Goal: Communication & Community: Answer question/provide support

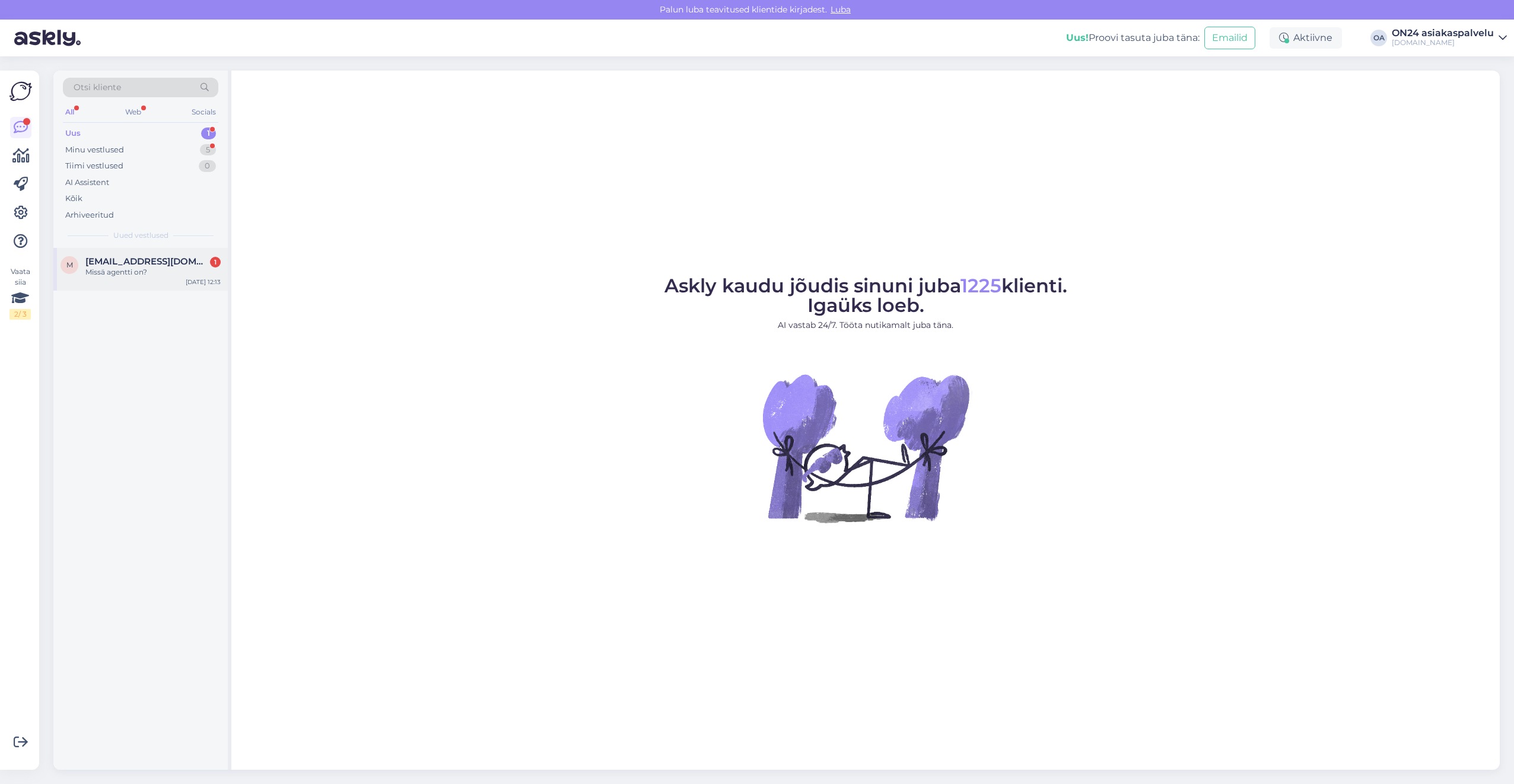
click at [153, 270] on div "Missä agentti on?" at bounding box center [153, 272] width 136 height 11
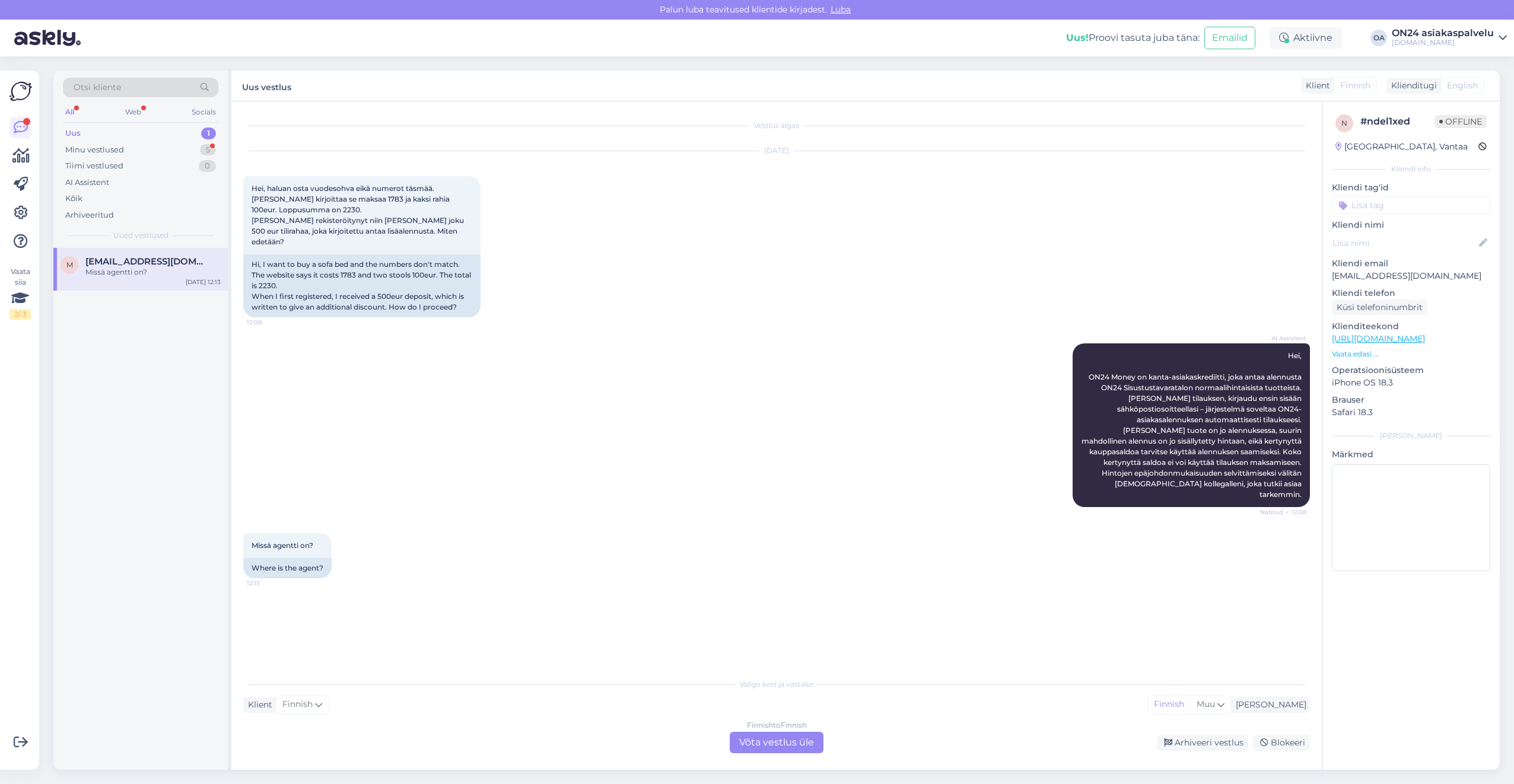
click at [1354, 350] on p "Vaata edasi ..." at bounding box center [1410, 353] width 158 height 11
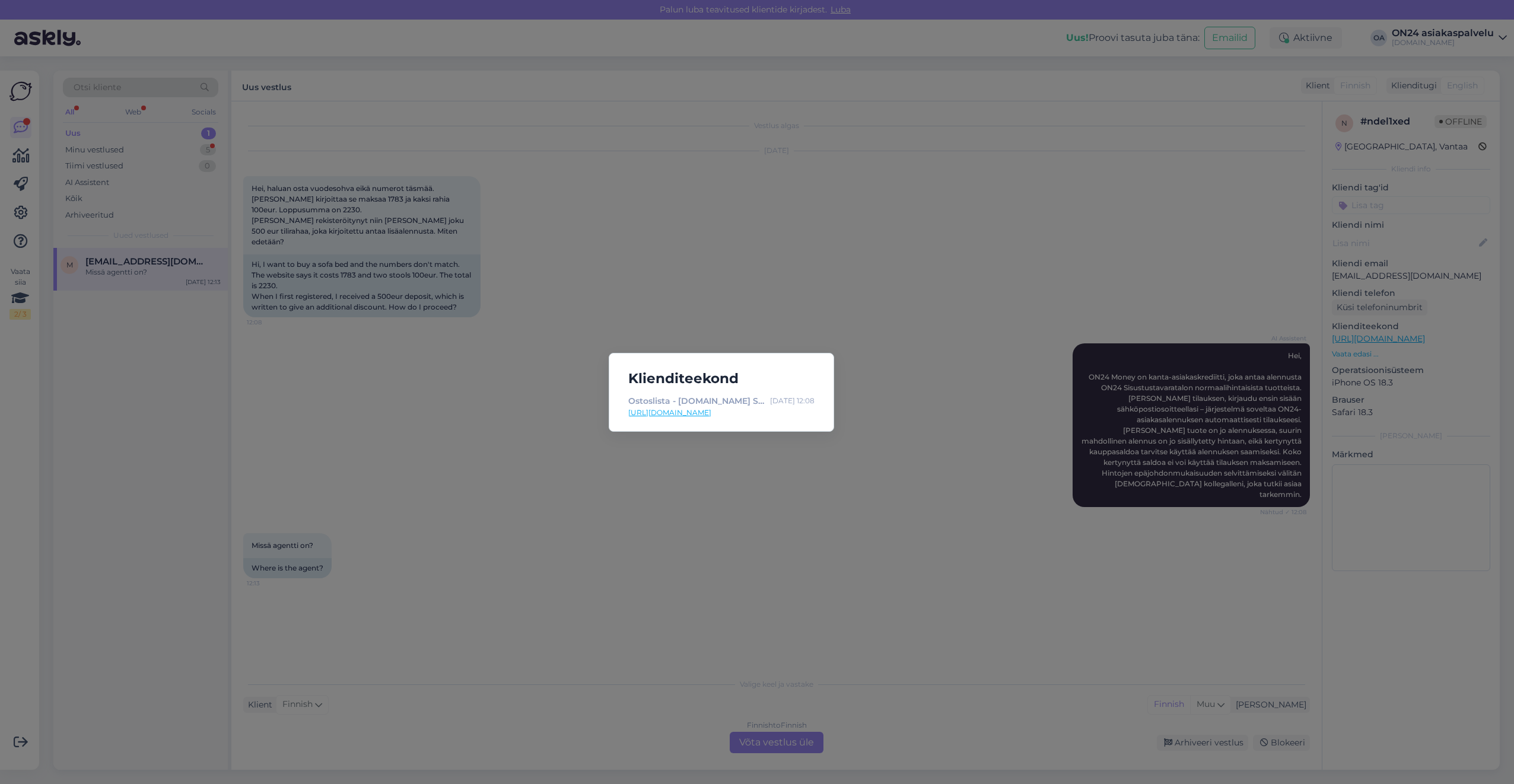
click at [709, 443] on div "Klienditeekond Ostoslista - [DOMAIN_NAME] Sisustustavaratalo [DATE] 12:08 [URL]…" at bounding box center [757, 392] width 1514 height 784
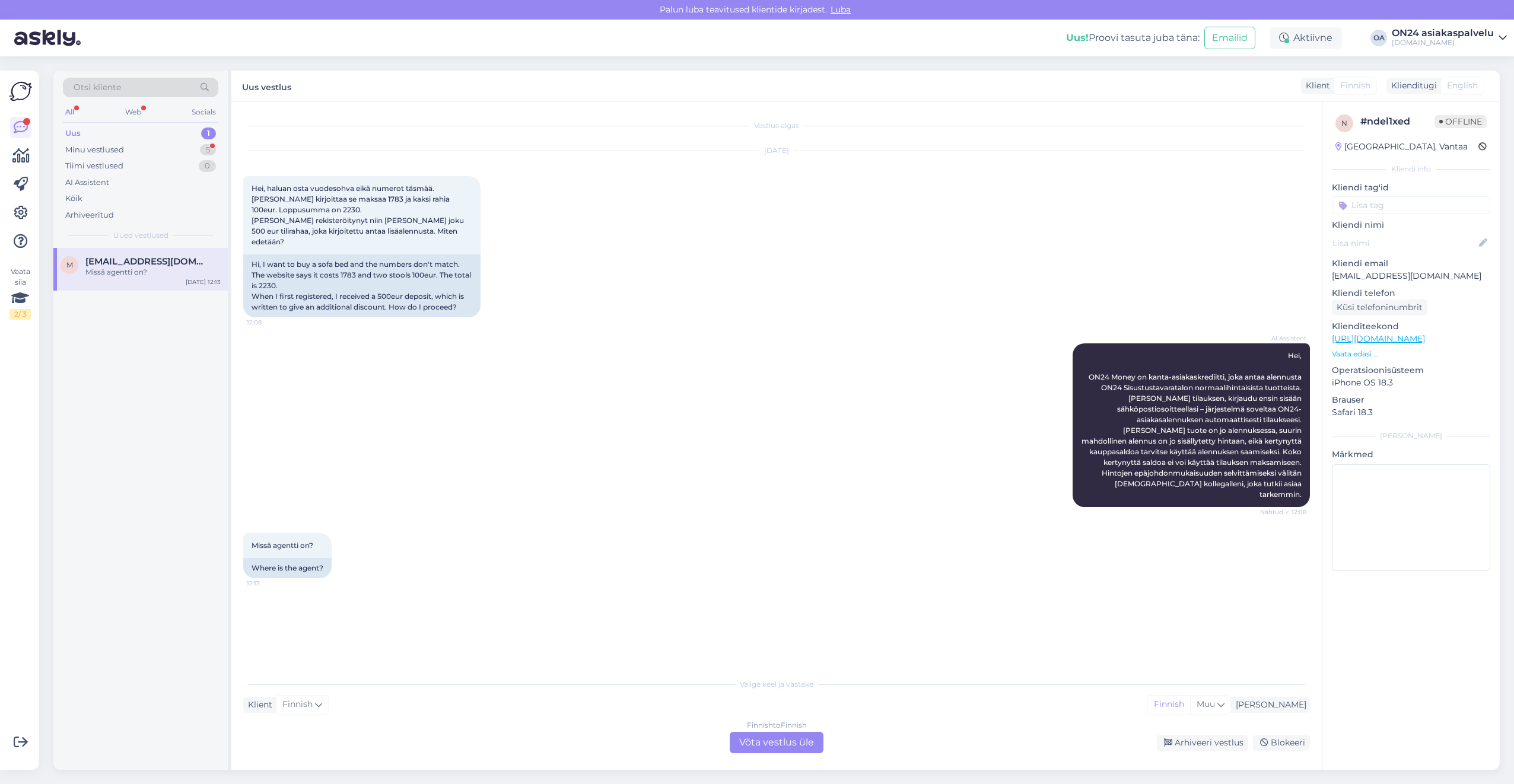
click at [811, 734] on div "Finnish to Finnish Võta vestlus üle" at bounding box center [776, 742] width 94 height 21
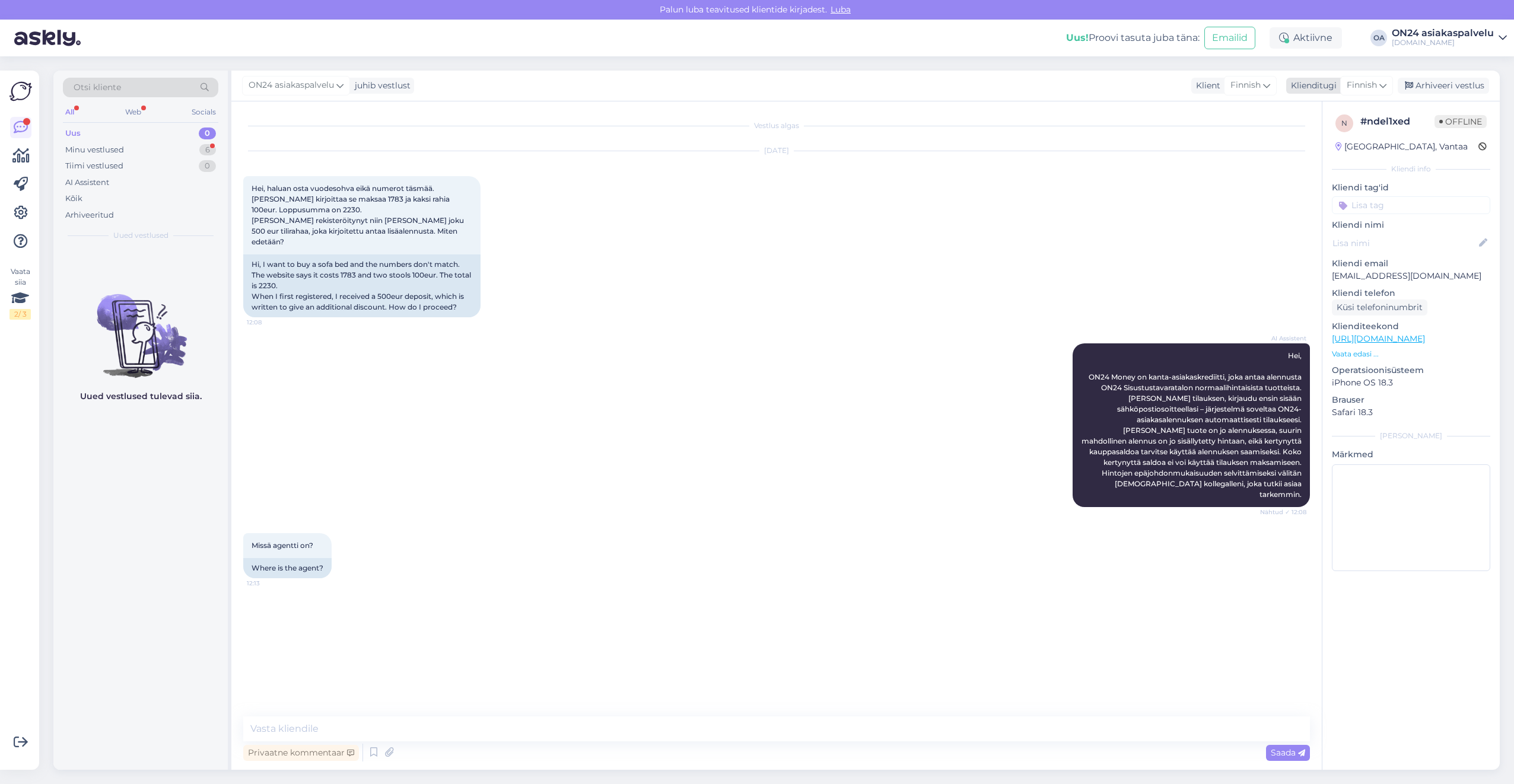
click at [1363, 91] on span "Finnish" at bounding box center [1362, 85] width 31 height 13
type input "est"
click at [1298, 136] on link "Estonian" at bounding box center [1339, 138] width 130 height 19
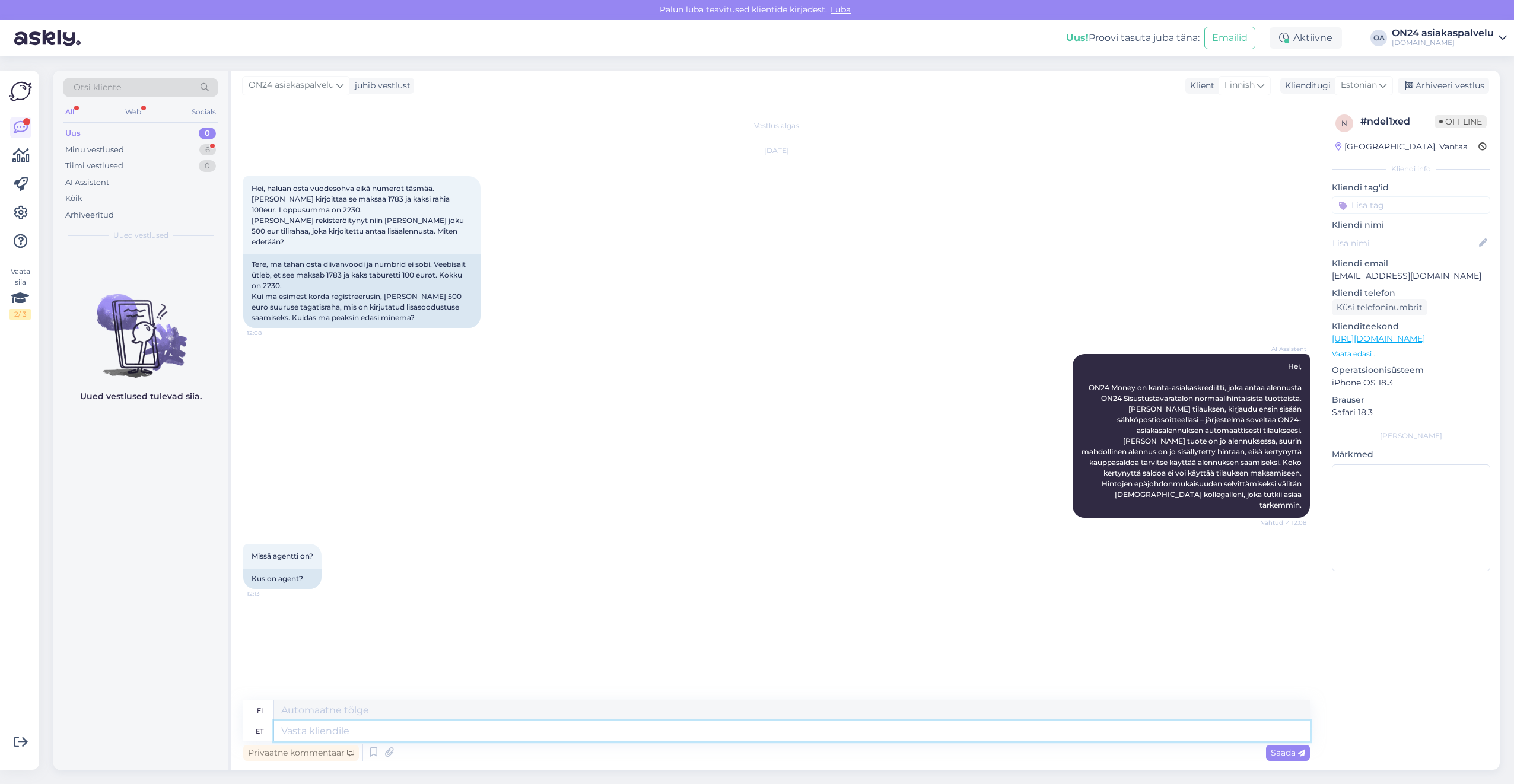
click at [317, 730] on textarea at bounding box center [792, 732] width 1036 height 20
type textarea "Tere."
type textarea "Hei."
type textarea "Tere. Mis o"
type textarea "Hei. Mitä"
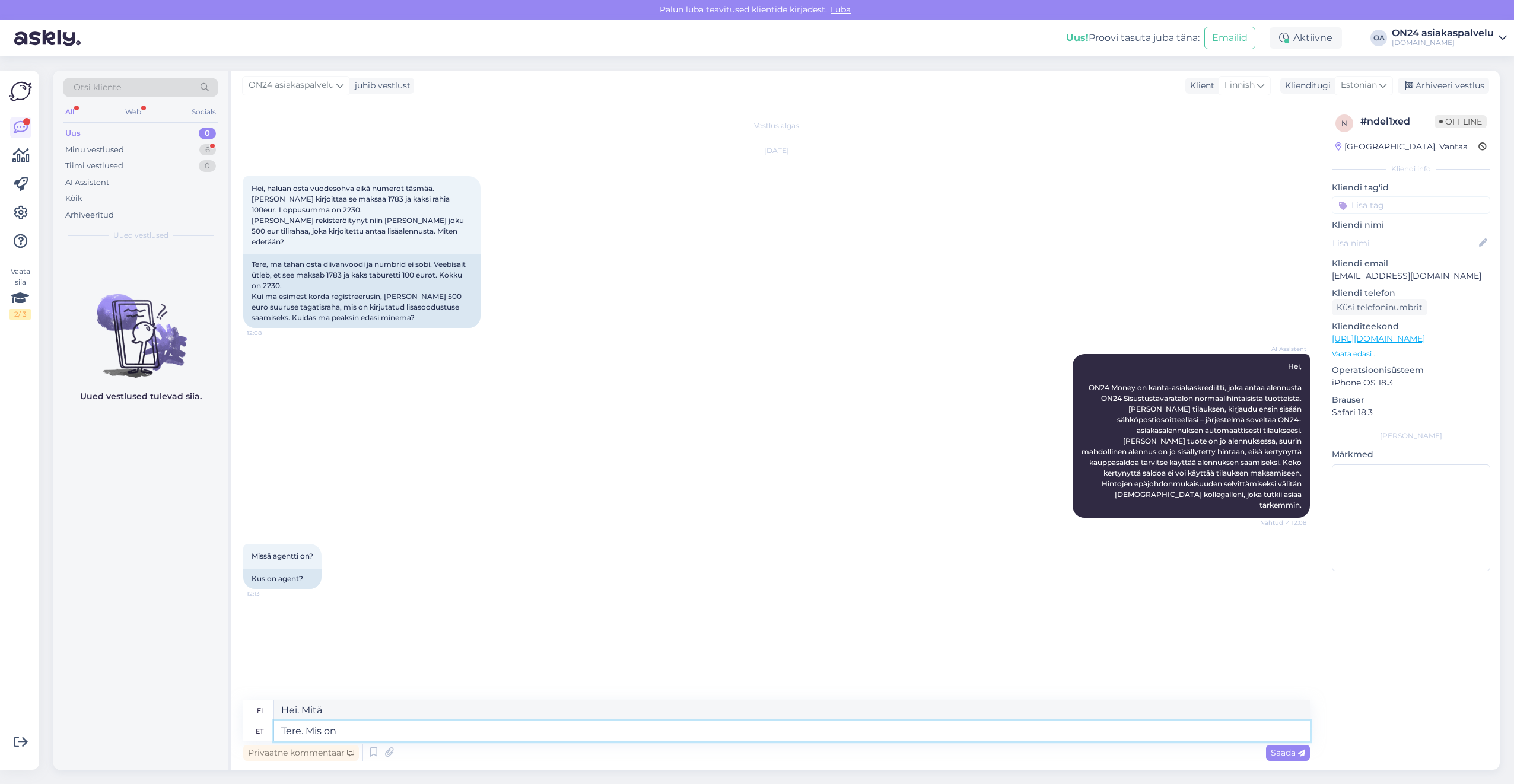
type textarea "Tere. Mis on t"
type textarea "Hei. Mikä hätänä?"
type textarea "Tere. Mis on toote ko"
type textarea "Hei. Mikä tuote on?"
type textarea "Tere. Mis on toote kood?"
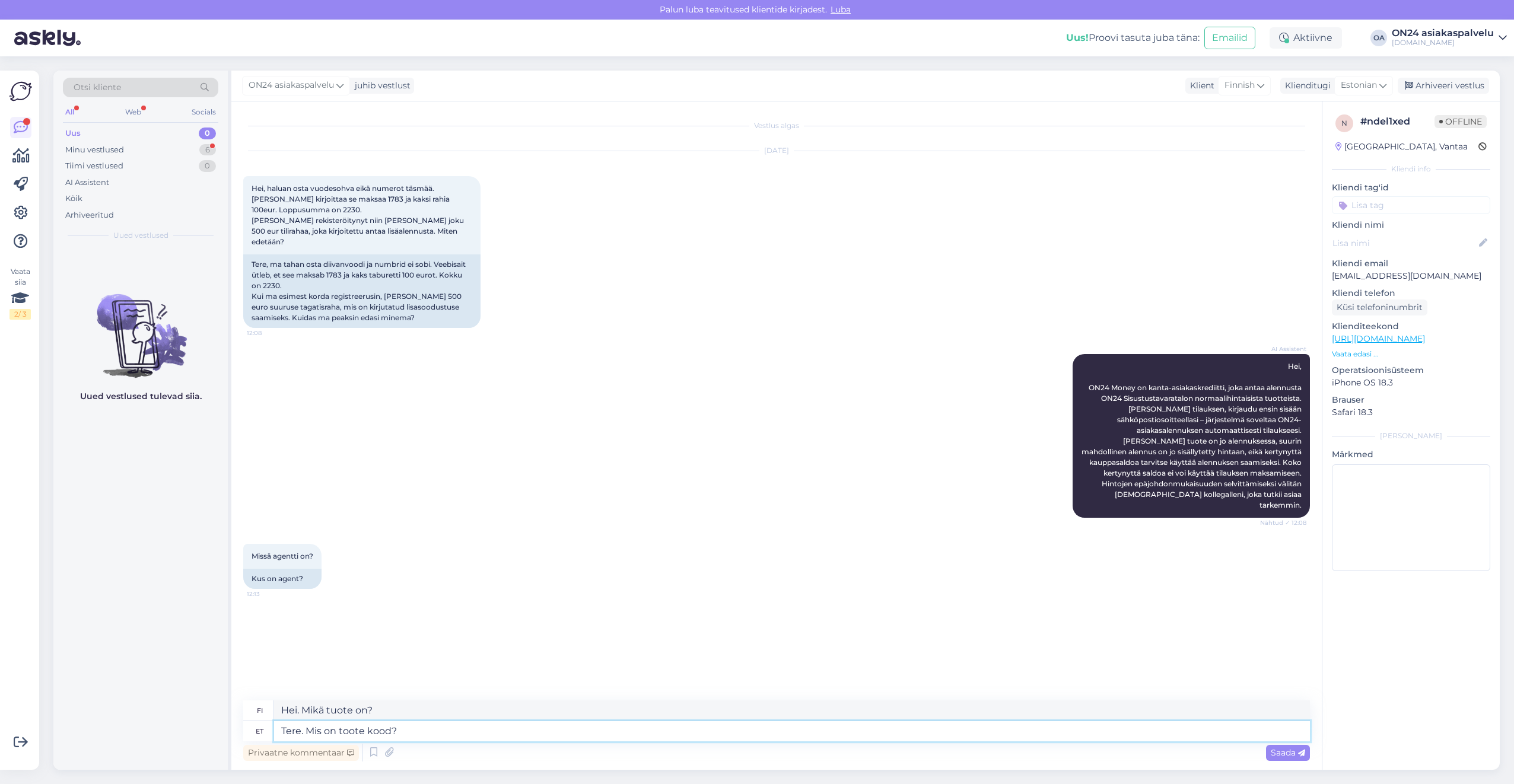
type textarea "Hei. Mikä on tuotekoodi?"
click at [138, 154] on div "Minu vestlused 6" at bounding box center [140, 149] width 155 height 17
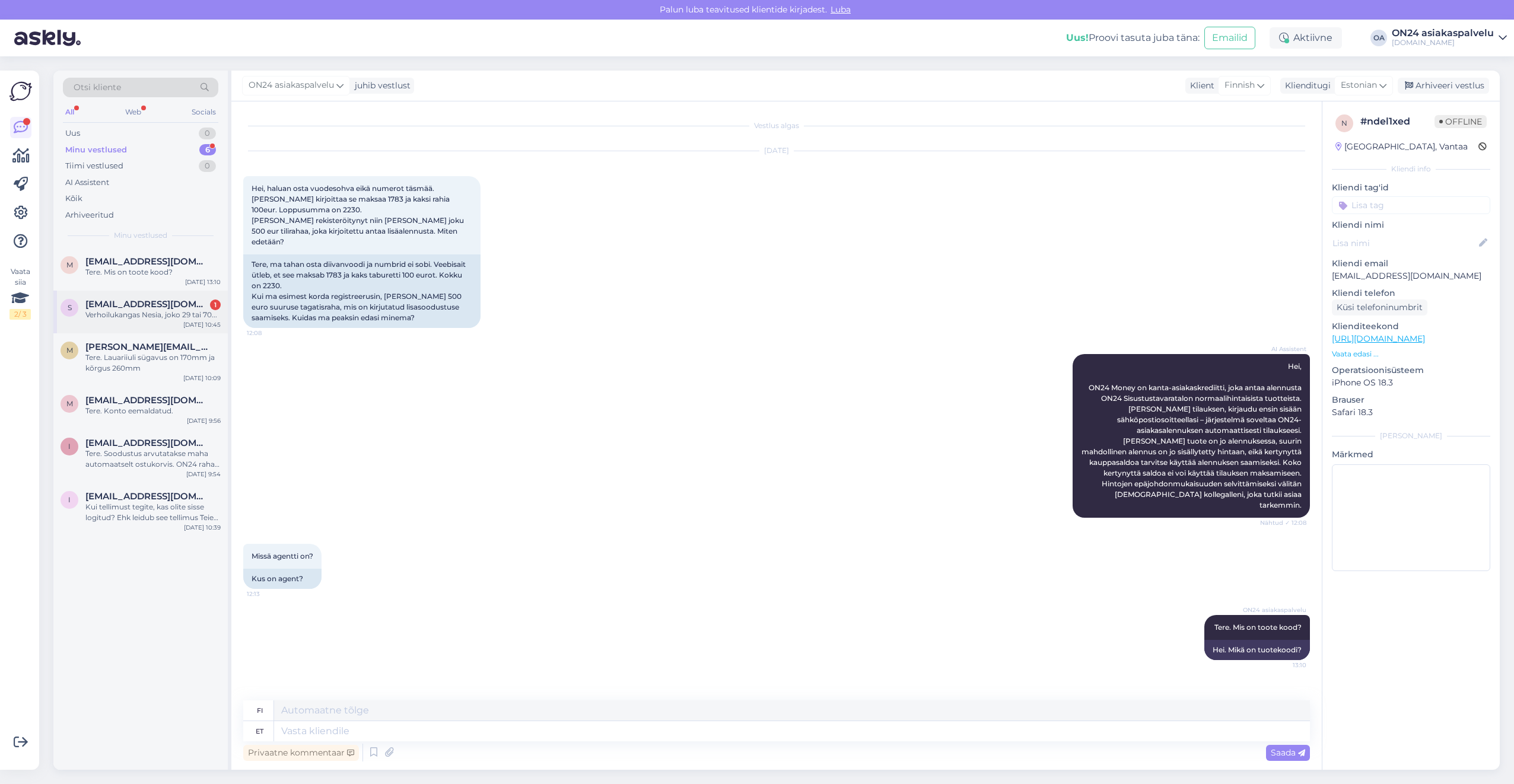
click at [104, 310] on div "Verhoilukangas Nesia, joko 29 tai 70..." at bounding box center [153, 315] width 136 height 11
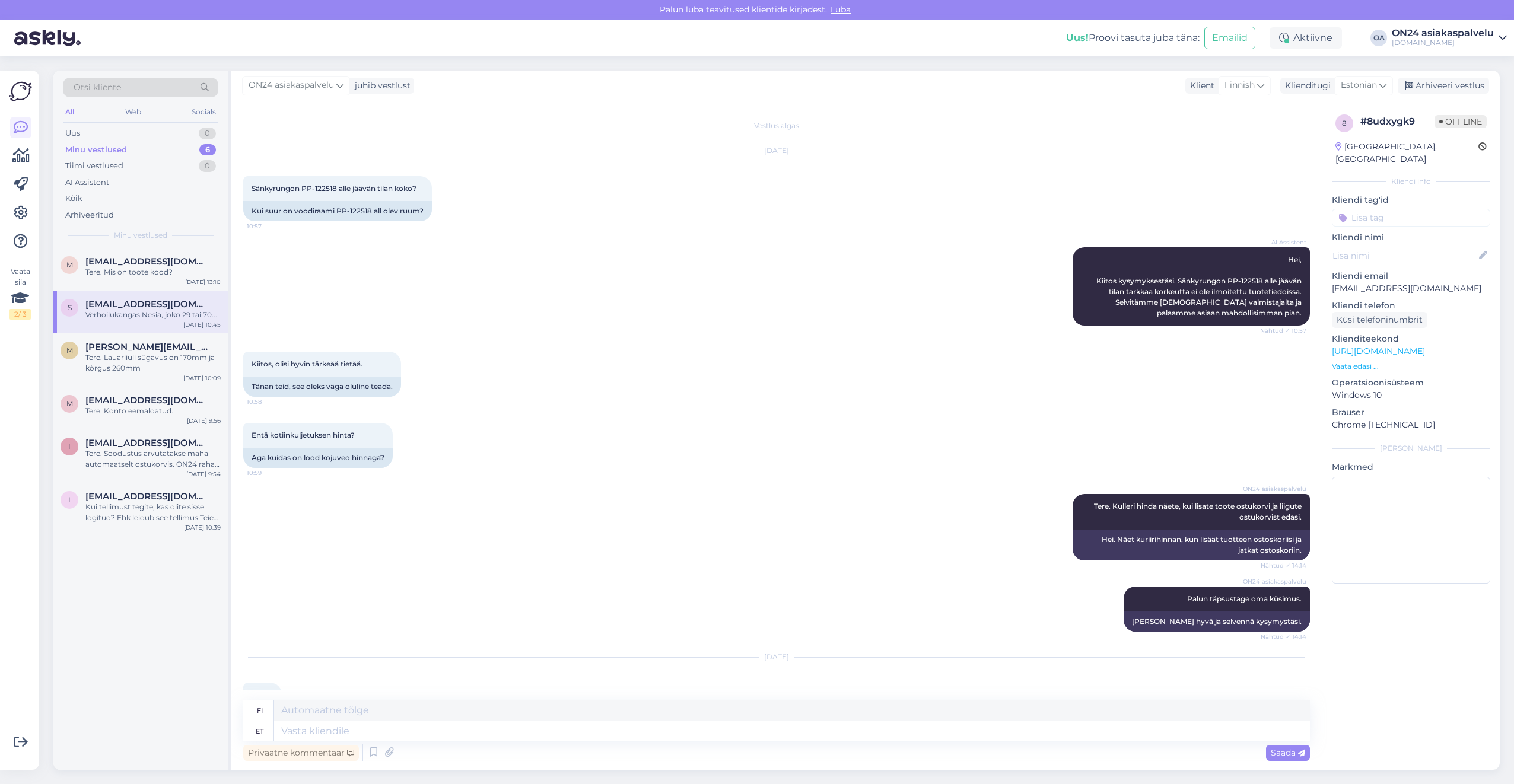
scroll to position [1028, 0]
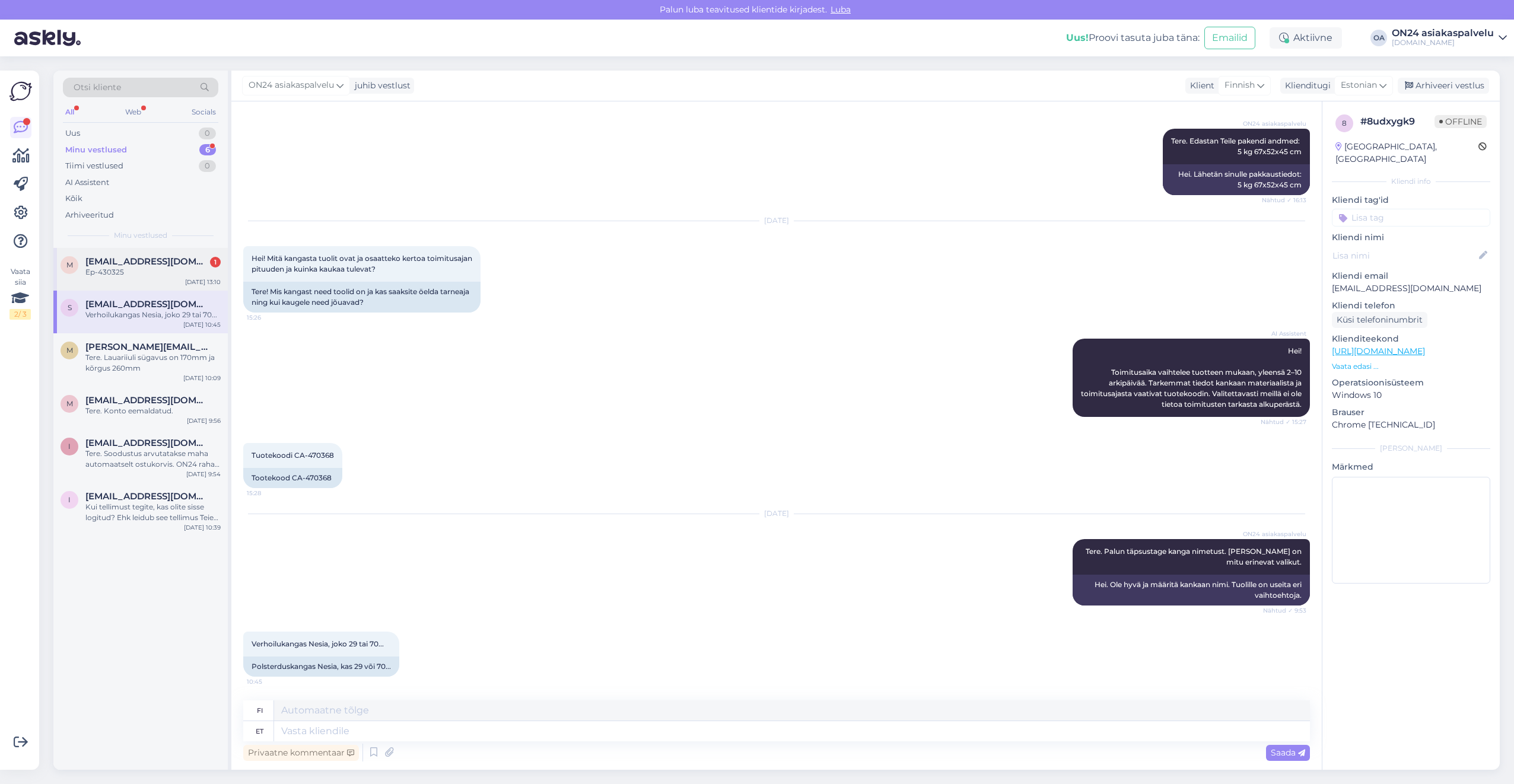
click at [152, 259] on span "[EMAIL_ADDRESS][DOMAIN_NAME]" at bounding box center [147, 262] width 123 height 11
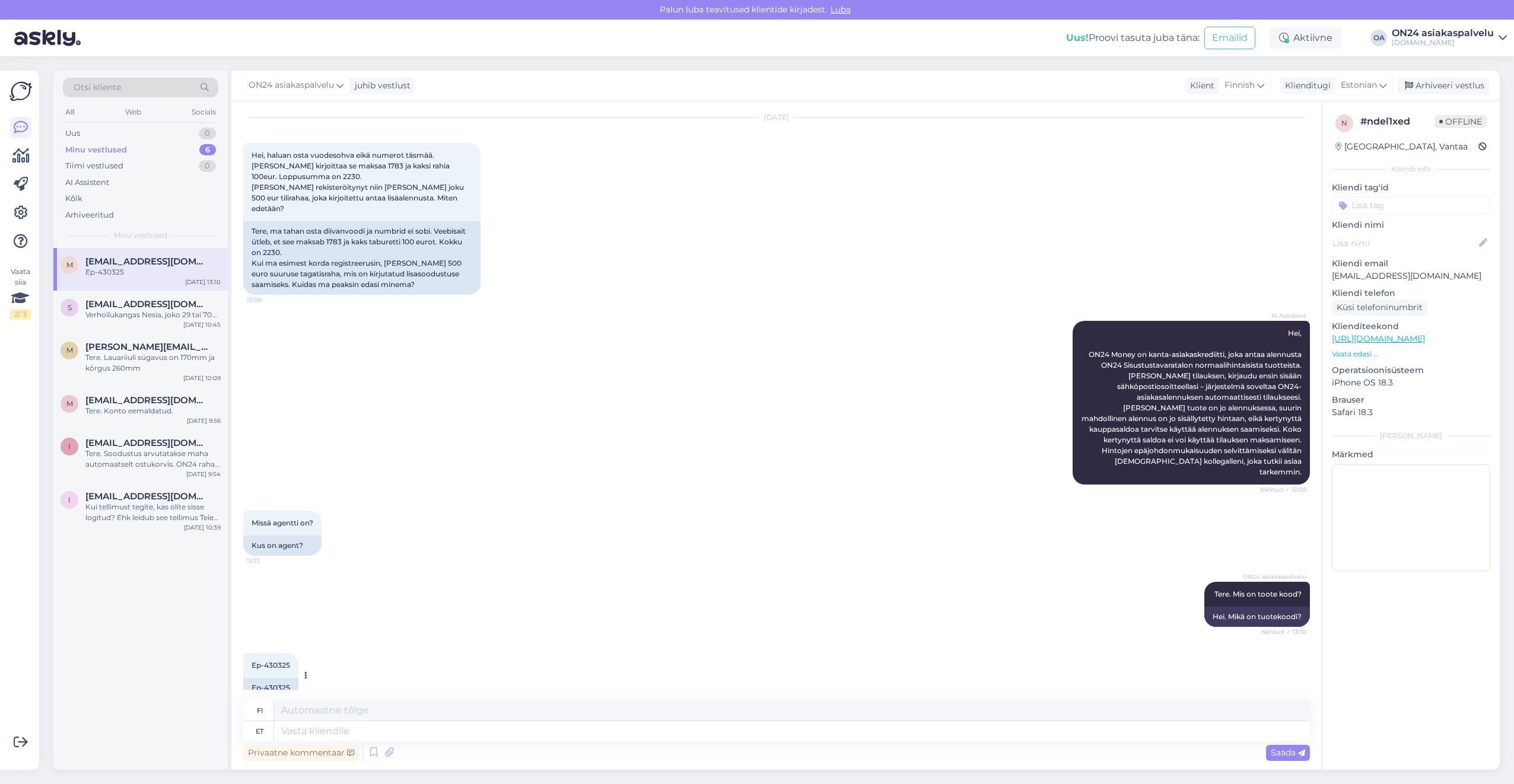
click at [281, 678] on div "Ep-430325" at bounding box center [271, 688] width 55 height 20
copy div "430325"
click at [325, 734] on textarea at bounding box center [792, 732] width 1036 height 20
type textarea "Tänud."
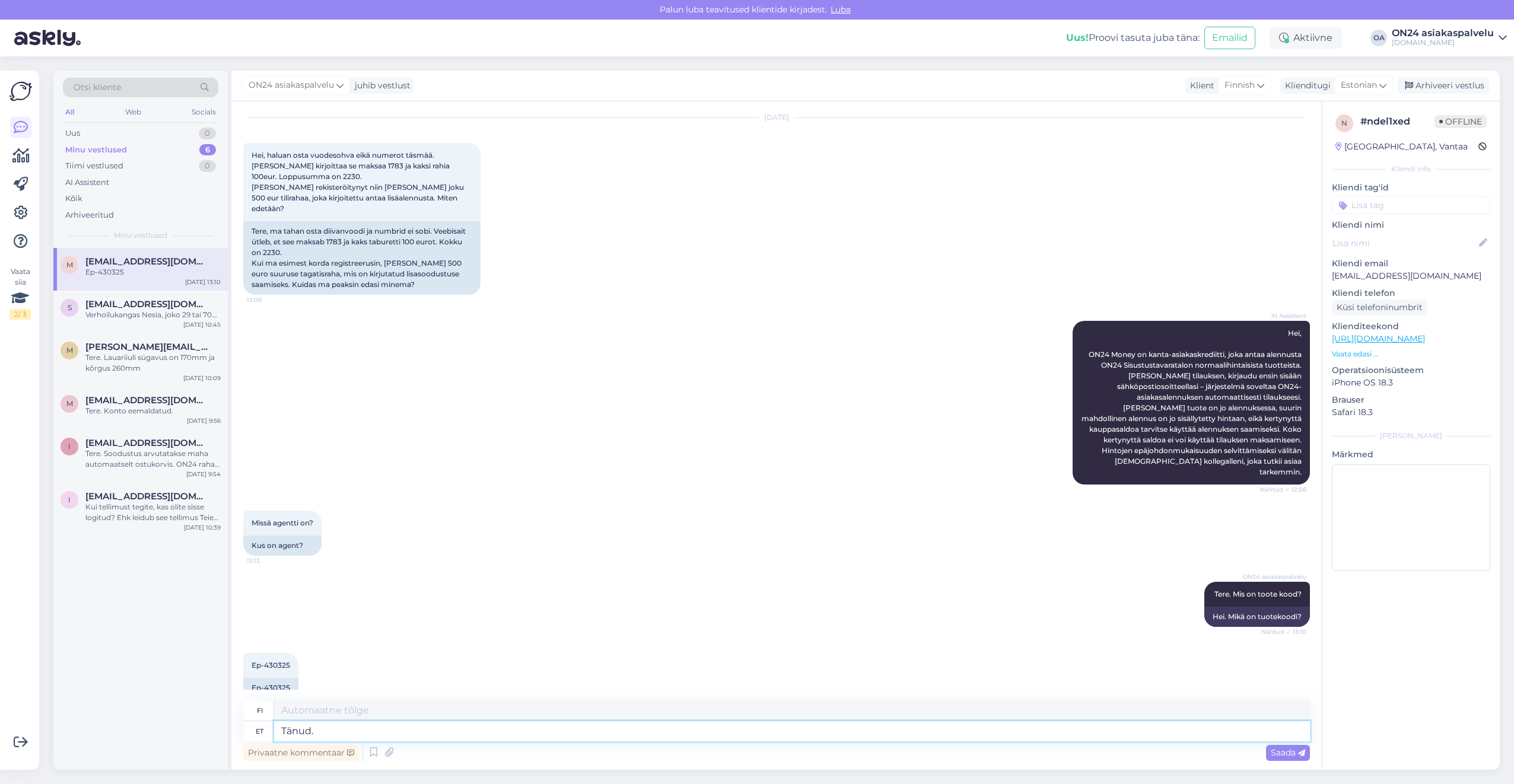
type textarea "Kiitos."
type textarea "Tänud. Te pe"
type textarea "Kiitos. Sinä"
type textarea "Tänud."
type textarea "Kiitos."
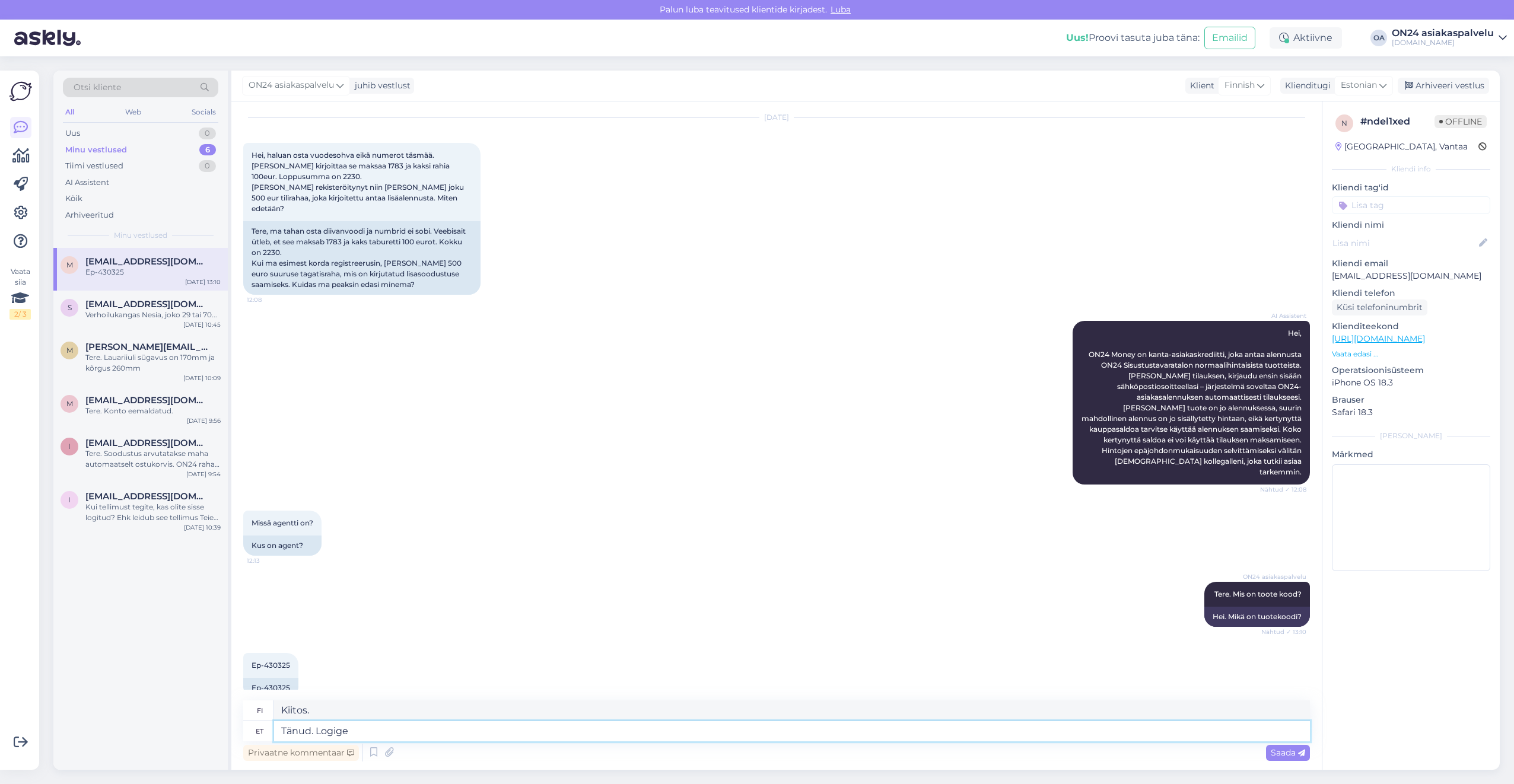
type textarea "Tänud. Logige s"
type textarea "Kiitos. Kirjaudu sisään"
type textarea "Tänud. Logige sisse ja t"
type textarea "Kiitos. Kirjaudu sisään ja"
type textarea "Tänud. Logige sisse ja tehke tel"
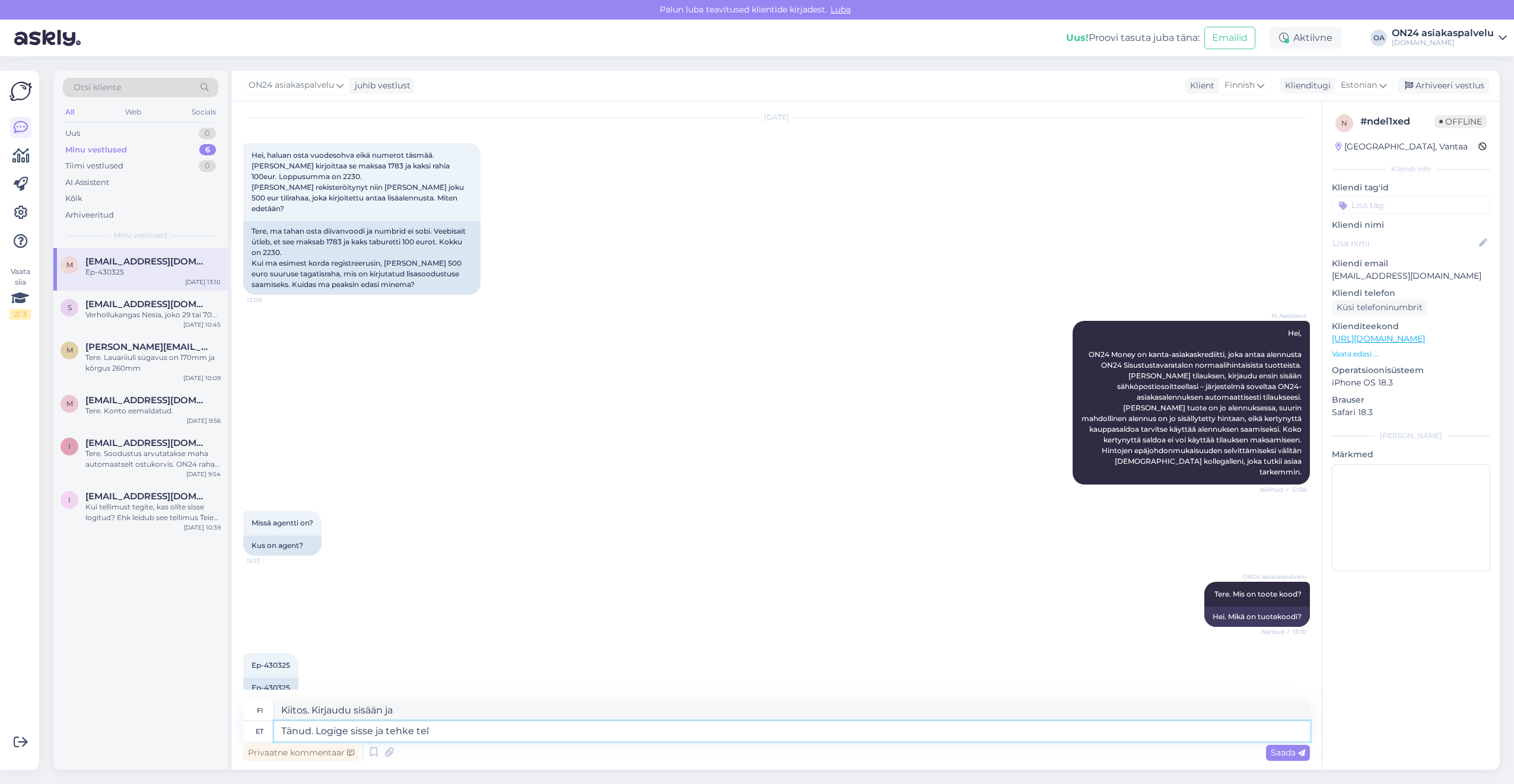
type textarea "Kiitos. Kirjaudu sisään ja tee se."
type textarea "Tänud. Logige sisse ja tehke tellimus."
type textarea "Kiitos. Kirjaudu sisään ja tee tilauksesi."
type textarea "Tänud. Logige sisse ja tehke tellimus. Soodustus a"
type textarea "Kiitos. Kirjaudu sisään ja tee tilauksesi. Alennus"
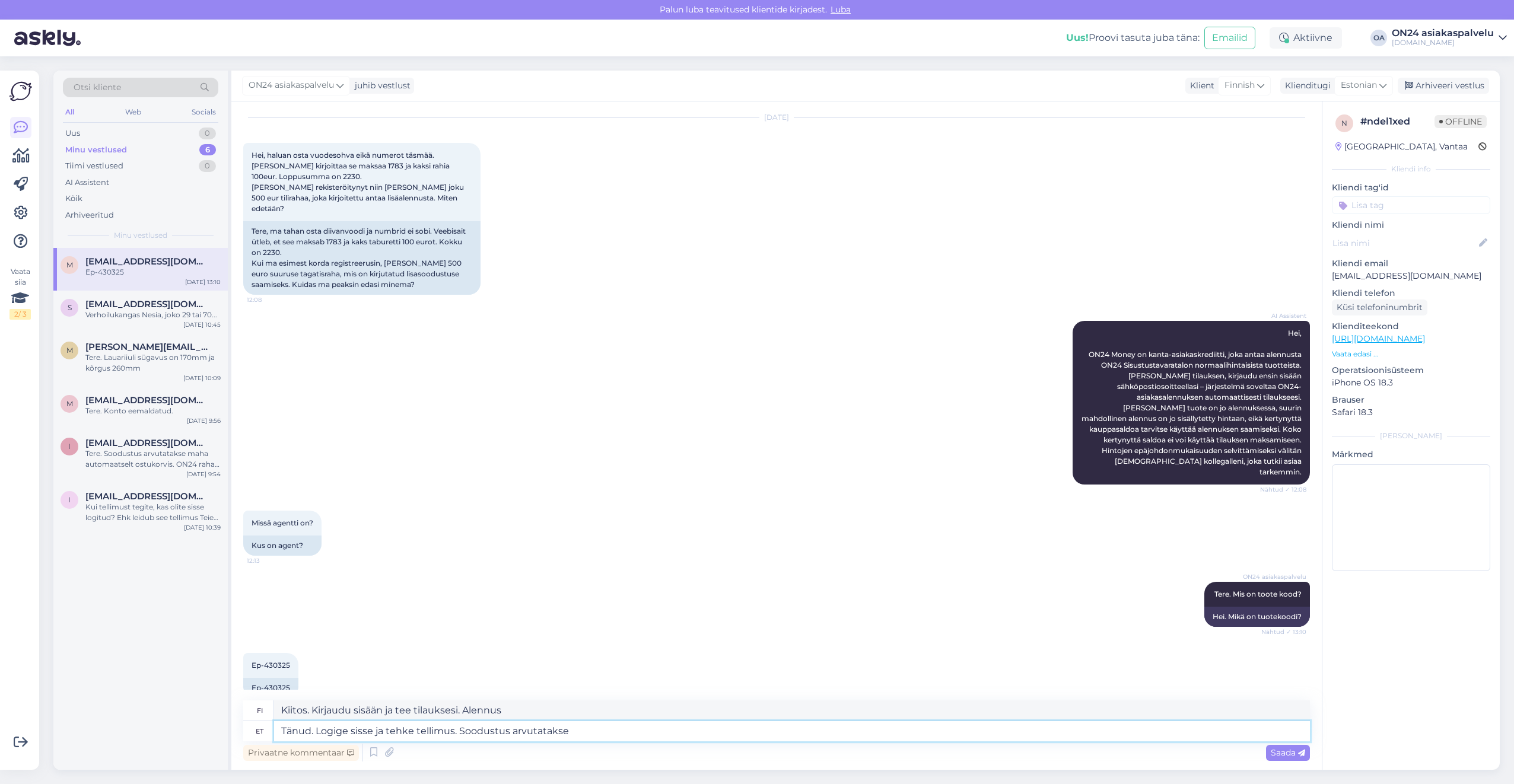
type textarea "Tänud. Logige sisse ja tehke tellimus. Soodustus arvutatakse m"
type textarea "Kiitos. Kirjaudu sisään ja tee tilauksesi. Alennusta lasketaan parhaillaan."
type textarea "Tänud. Logige sisse ja tehke tellimus. Soodustus arvutatakse maha au"
type textarea "Kiitos. Kirjaudu sisään ja tee tilauksesi. Alennus hyvitetään."
type textarea "Tänud. Logige sisse ja tehke tellimus. Soodustus arvutatakse maha automaatselt"
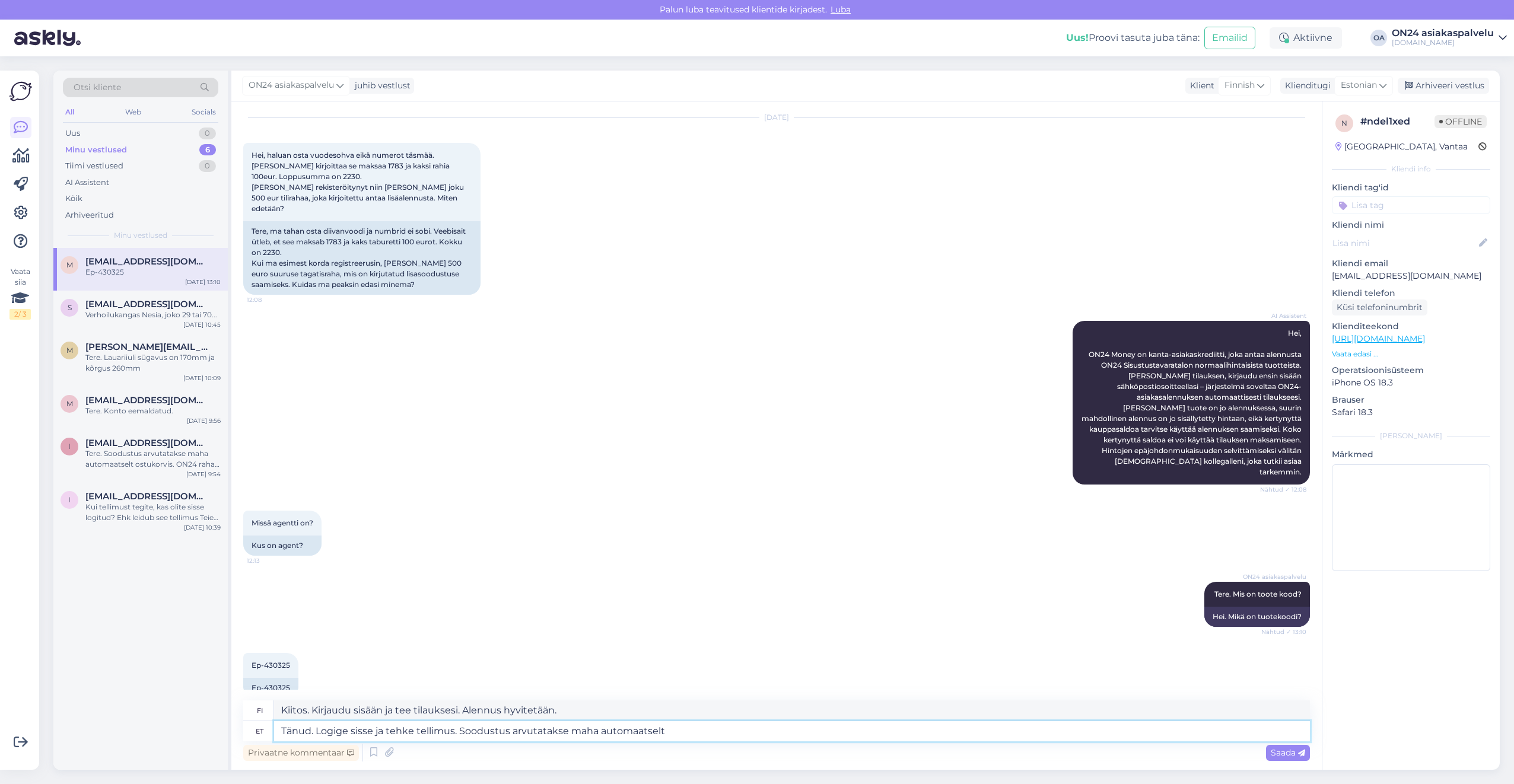
type textarea "Kiitos. Kirjaudu sisään ja tee tilauksesi. Alennus lasketaan automaattisesti."
type textarea "Tänud. Logige sisse ja tehke tellimus. Soodustus arvutatakse maha automaatselt …"
type textarea "Kiitos. Kirjaudu sisään ja tee tilauksesi. Alennus lasketaan automaattisesti os…"
type textarea "Tänud. Logige sisse ja tehke tellimus. Soodustus arvutatakse maha automaatselt …"
type textarea "Kiitos. Kirjaudu sisään ja tee tilauksesi. Alennus lasketaan automaattisesti os…"
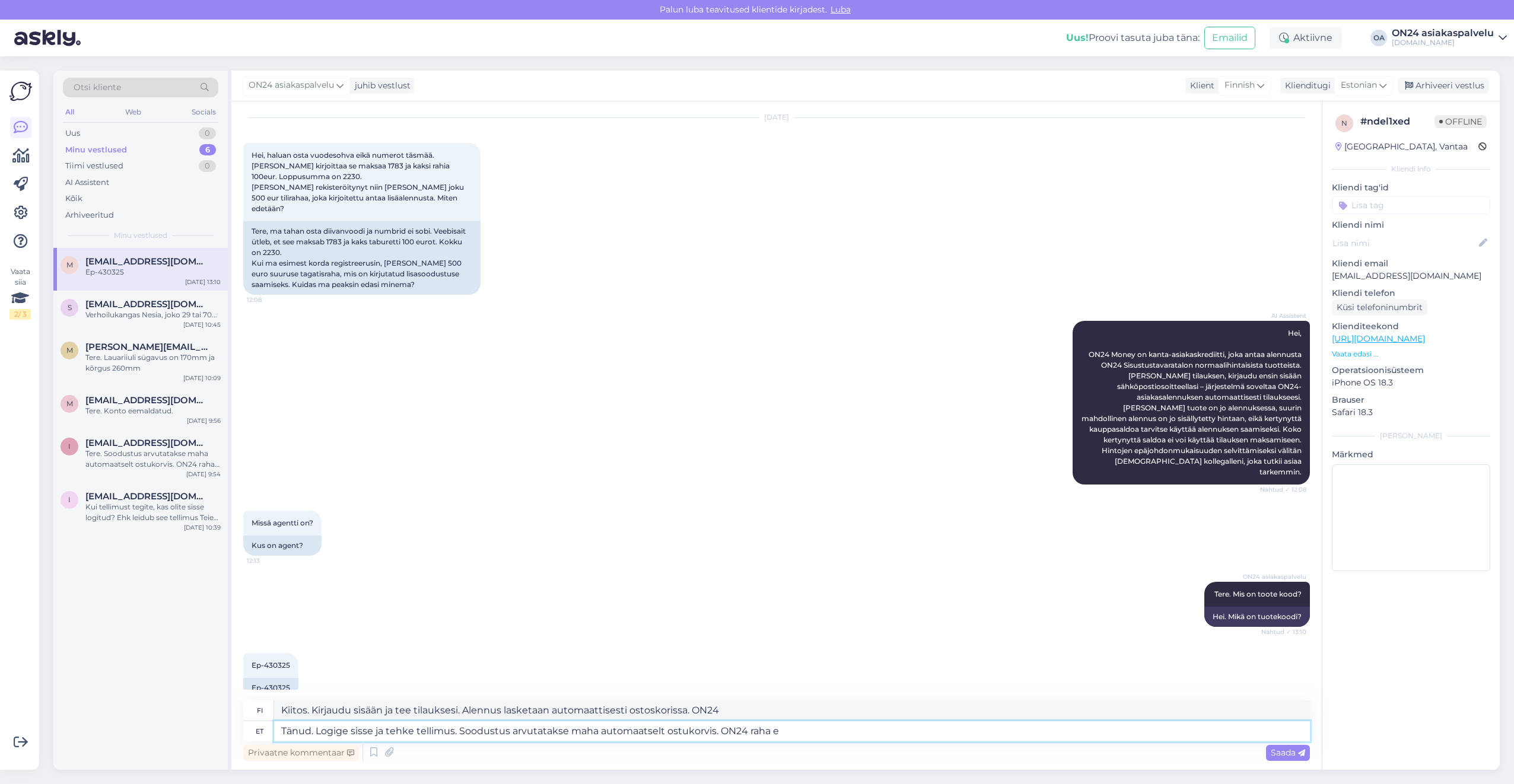
type textarea "Tänud. Logige sisse ja tehke tellimus. Soodustus arvutatakse maha automaatselt …"
type textarea "Kiitos. Kirjaudu sisään ja tee tilauksesi. Alennus lasketaan automaattisesti os…"
type textarea "Tänud. Logige sisse ja tehke tellimus. Soodustus arvutatakse maha automaatselt …"
type textarea "Kiitos. Kirjaudu sisään ja tee tilauksesi. Alennus lasketaan automaattisesti os…"
type textarea "Tänud. Logige sisse ja tehke tellimus. Soodustus arvutatakse maha automaatselt …"
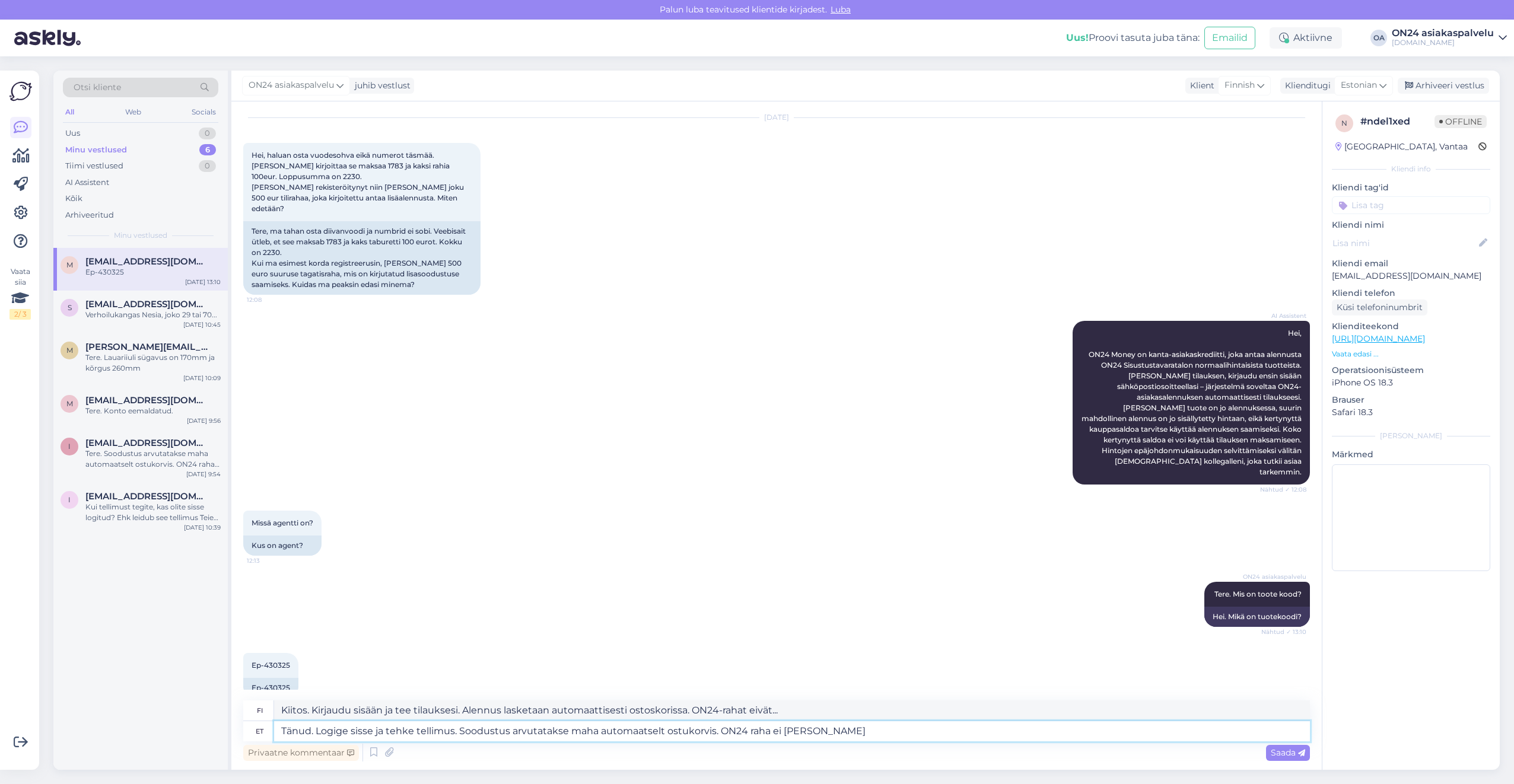
type textarea "Kiitos. Kirjaudu sisään ja tee tilauksesi. Alennus lasketaan automaattisesti os…"
type textarea "Tänud. Logige sisse ja tehke tellimus. Soodustus arvutatakse maha automaatselt …"
type textarea "Kiitos. Kirjaudu sisään ja tee tilauksesi. Alennus lasketaan automaattisesti os…"
type textarea "Tänud. Logige sisse ja tehke tellimus. Soodustus arvutatakse maha automaatselt …"
type textarea "Kiitos. Kirjaudu sisään ja tee tilauksesi. Alennus lasketaan automaattisesti os…"
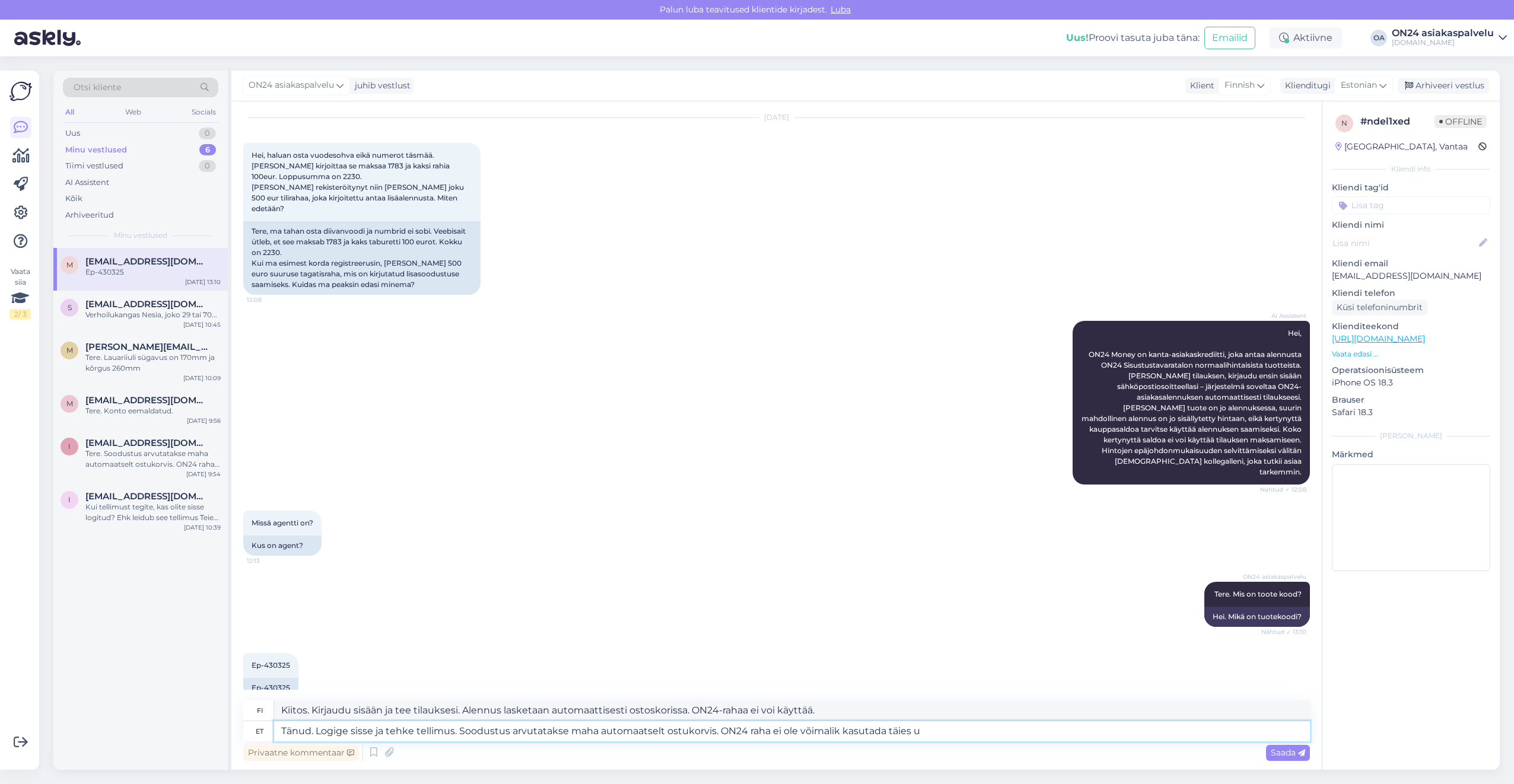
type textarea "Tänud. Logige sisse ja tehke tellimus. Soodustus arvutatakse maha automaatselt …"
type textarea "Kiitos. Kirjaudu sisään ja tee tilauksesi. Alennus lasketaan automaattisesti os…"
type textarea "Tänud. Logige sisse ja tehke tellimus. Soodustus arvutatakse maha automaatselt …"
type textarea "Kiitos. Kirjaudu sisään ja tee tilauksesi. Alennus lasketaan automaattisesti os…"
type textarea "Tänud. Logige sisse ja tehke tellimus. Soodustus arvutatakse maha automaatselt …"
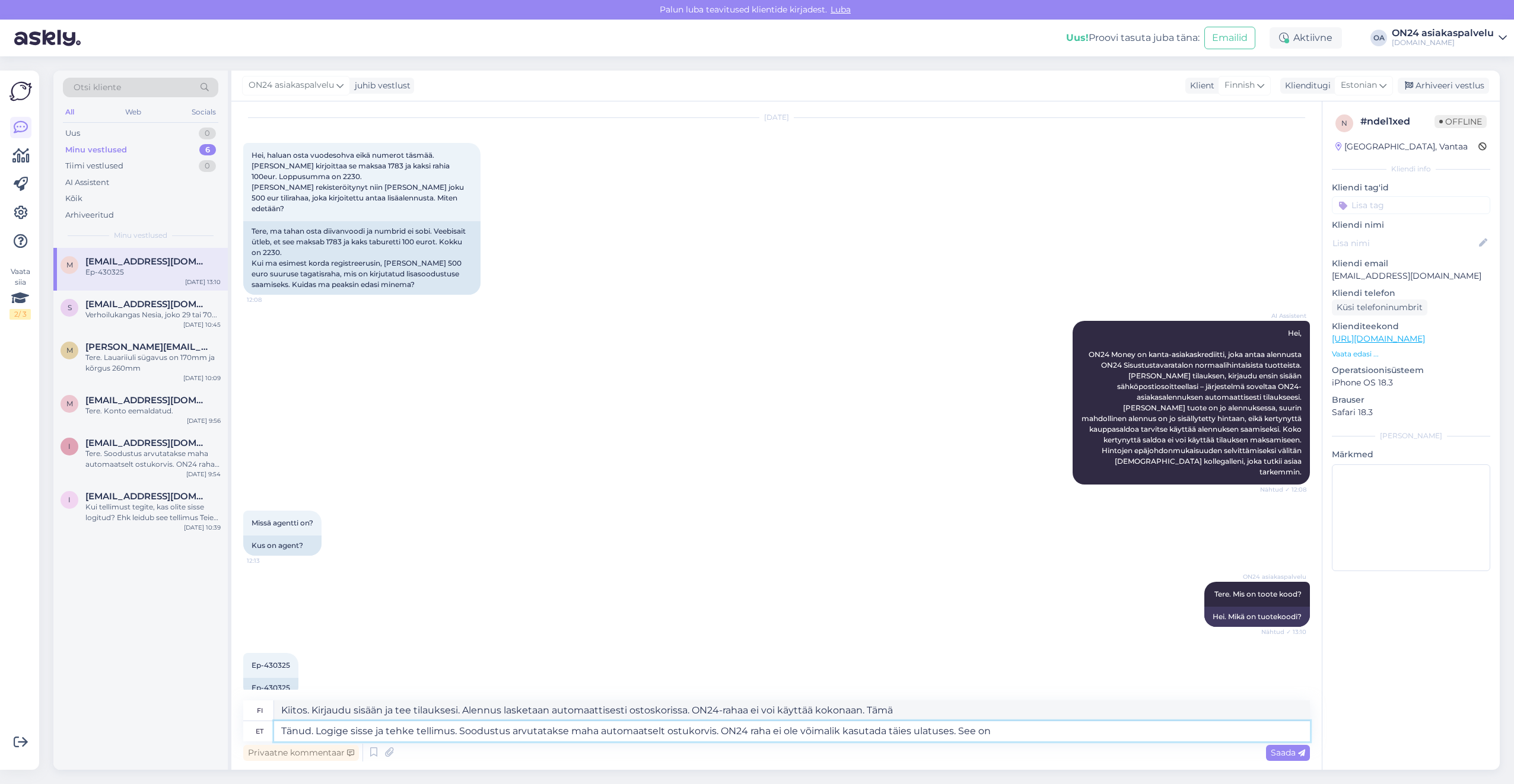
type textarea "Kiitos. Kirjaudu sisään ja tee tilauksesi. Alennus lasketaan automaattisesti os…"
type textarea "Tänud. Logige sisse ja tehke tellimus. Soodustus arvutatakse maha automaatselt …"
type textarea "Kiitos. Kirjaudu sisään ja tee tilauksesi. Alennus lasketaan automaattisesti os…"
type textarea "Tänud. Logige sisse ja tehke tellimus. Soodustus arvutatakse maha automaatselt …"
type textarea "Kiitos. Kirjaudu sisään ja tee tilauksesi. Alennus lasketaan automaattisesti os…"
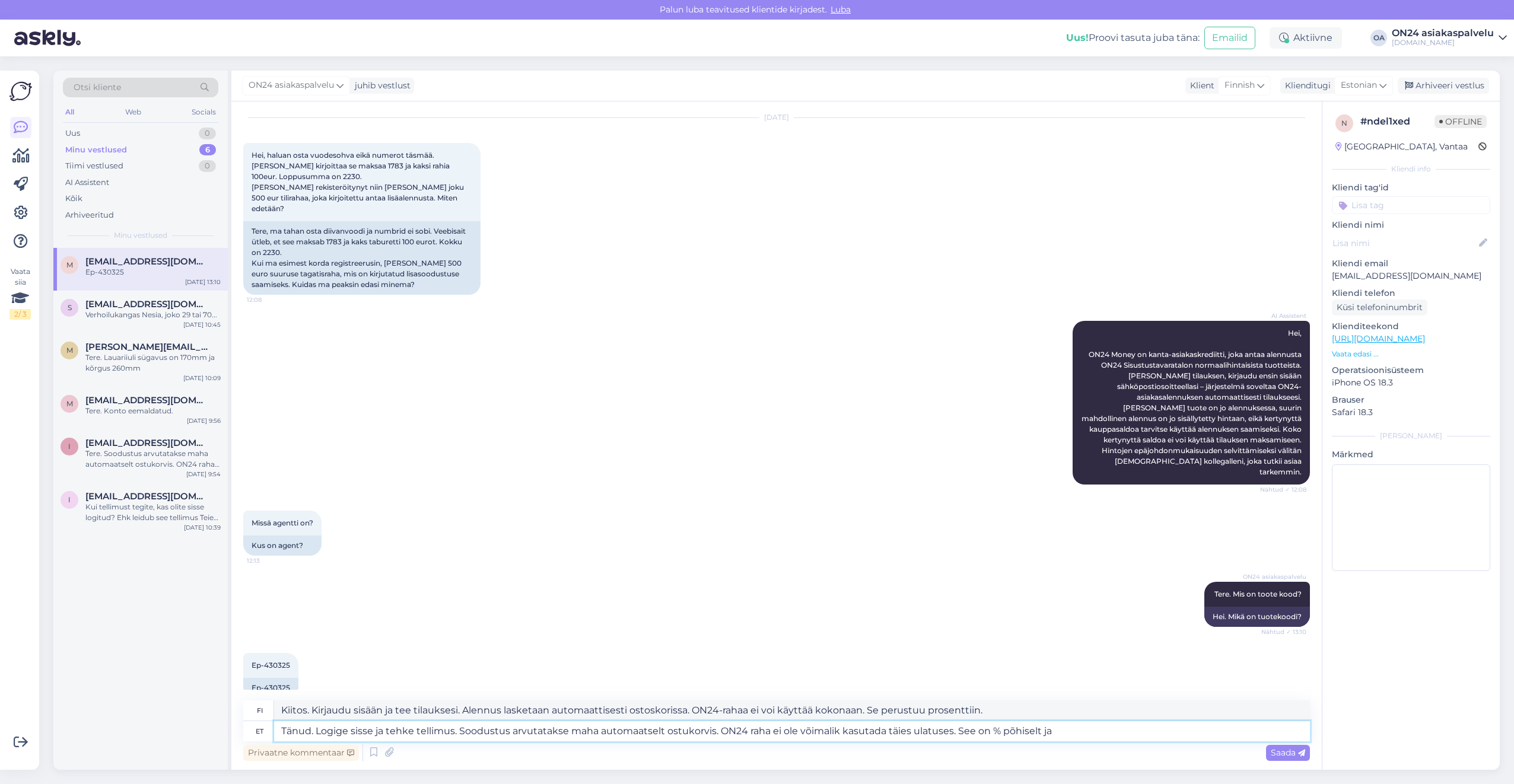
type textarea "Tänud. Logige sisse ja tehke tellimus. Soodustus arvutatakse maha automaatselt …"
type textarea "Kiitos. Kirjaudu sisään ja tee tilauksesi. Alennus lasketaan automaattisesti os…"
type textarea "Tänud. Logige sisse ja tehke tellimus. Soodustus arvutatakse maha automaatselt …"
type textarea "Kiitos. Kirjaudu sisään ja tee tilauksesi. Alennus lasketaan automaattisesti os…"
type textarea "Tänud. Logige sisse ja tehke tellimus. Soodustus arvutatakse maha automaatselt …"
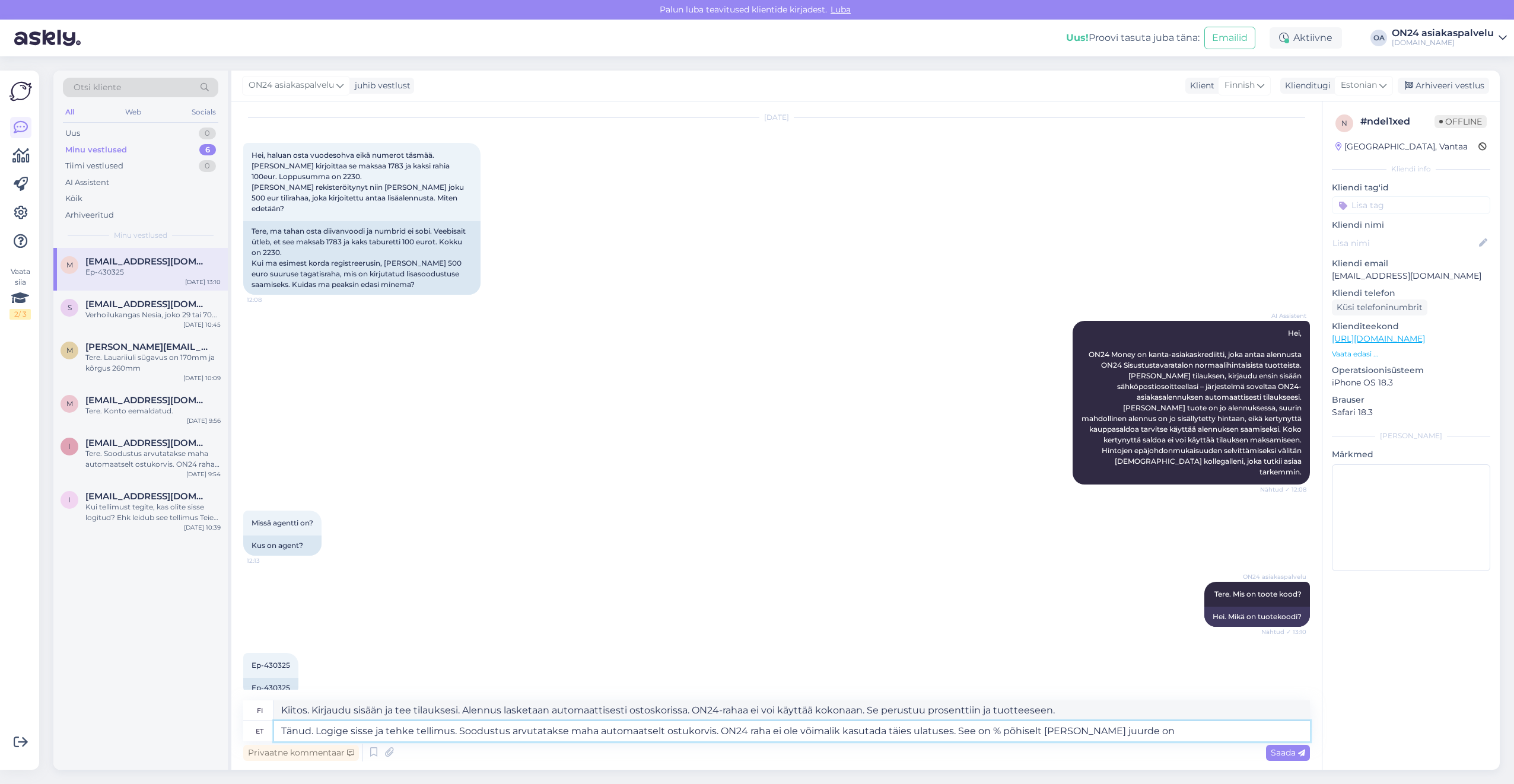
type textarea "Kiitos. Kirjaudu sisään ja tee tilauksesi. Alennus lasketaan automaattisesti os…"
type textarea "Tänud. Logige sisse ja tehke tellimus. Soodustus arvutatakse maha automaatselt …"
type textarea "Kiitos. Kirjaudu sisään ja tee tilauksesi. Alennus lasketaan automaattisesti os…"
type textarea "Tänud. Logige sisse ja tehke tellimus. Soodustus arvutatakse maha automaatselt …"
type textarea "Kiitos. Kirjaudu sisään ja tee tilauksesi. Alennus lasketaan automaattisesti os…"
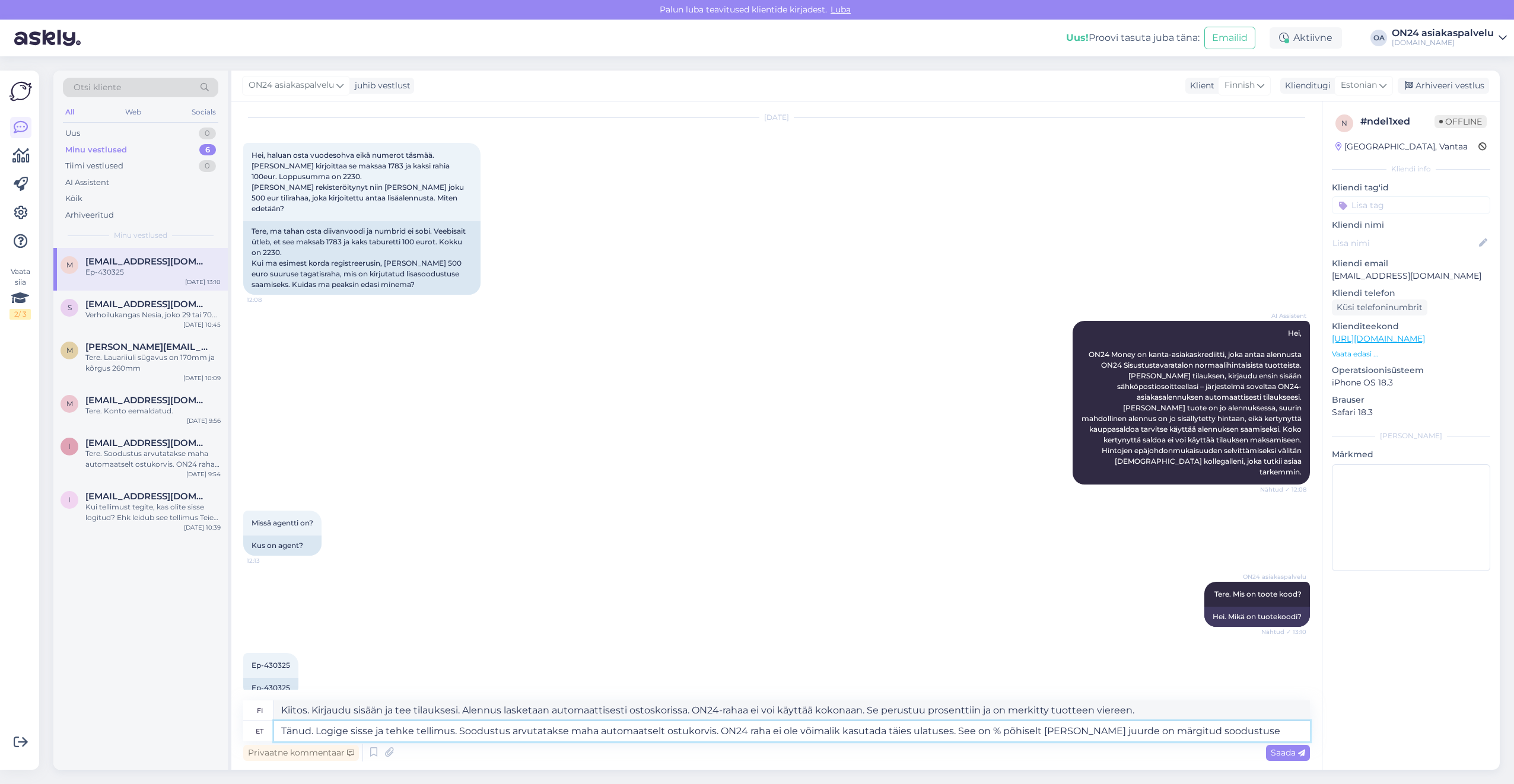
type textarea "Tänud. Logige sisse ja tehke tellimus. Soodustus arvutatakse maha automaatselt …"
type textarea "Kiitos. Kirjaudu sisään ja tee tilauksesi. Alennus lasketaan automaattisesti os…"
type textarea "Tänud. Logige sisse ja tehke tellimus. Soodustus arvutatakse maha automaatselt …"
type textarea "Kiitos. Kirjaudu sisään ja tee tilauksesi. Alennus lasketaan automaattisesti os…"
type textarea "Tänud. Logige sisse ja tehke tellimus. Soodustus arvutatakse maha automaatselt …"
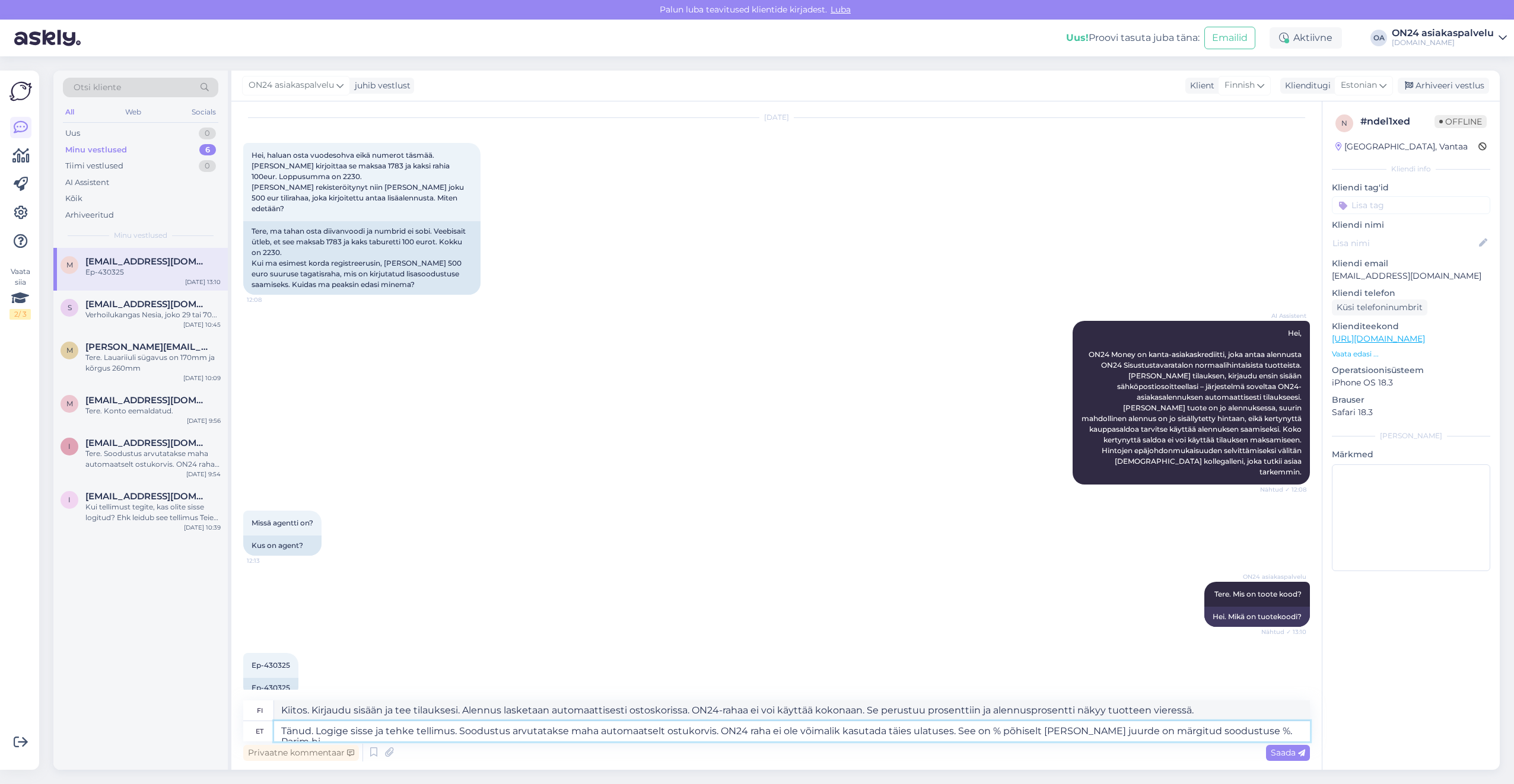
type textarea "Kiitos. Kirjaudu sisään ja tee tilauksesi. Alennus lasketaan automaattisesti os…"
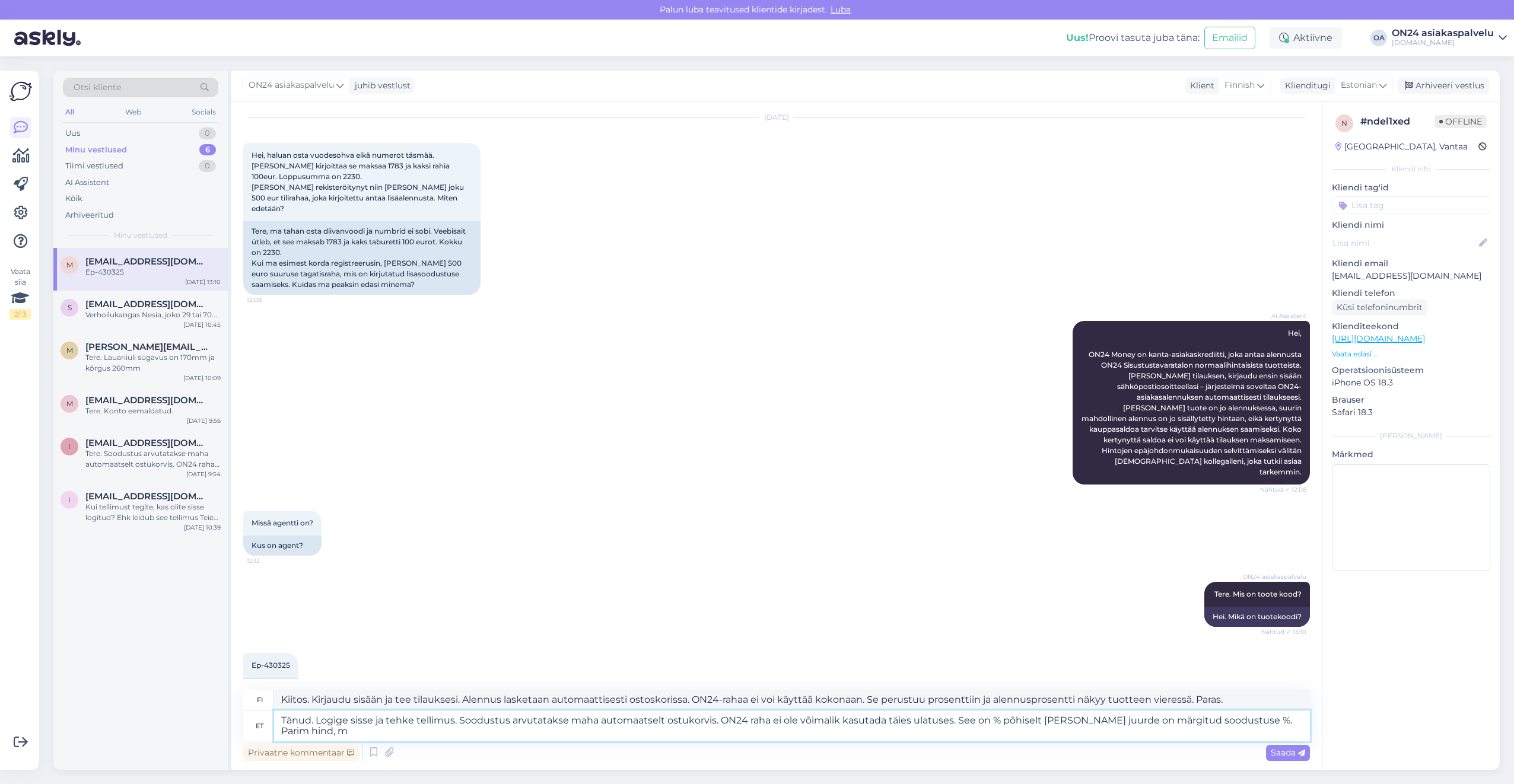
type textarea "Tänud. Logige sisse ja tehke tellimus. Soodustus arvutatakse maha automaatselt …"
type textarea "Kiitos. Kirjaudu sisään ja tee tilauksesi. Alennus lasketaan automaattisesti os…"
type textarea "Tänud. Logige sisse ja tehke tellimus. Soodustus arvutatakse maha automaatselt …"
type textarea "Kiitos. Kirjaudu sisään ja tee tilauksesi. Alennus lasketaan automaattisesti os…"
type textarea "Tänud. Logige sisse ja tehke tellimus. Soodustus arvutatakse maha automaatselt …"
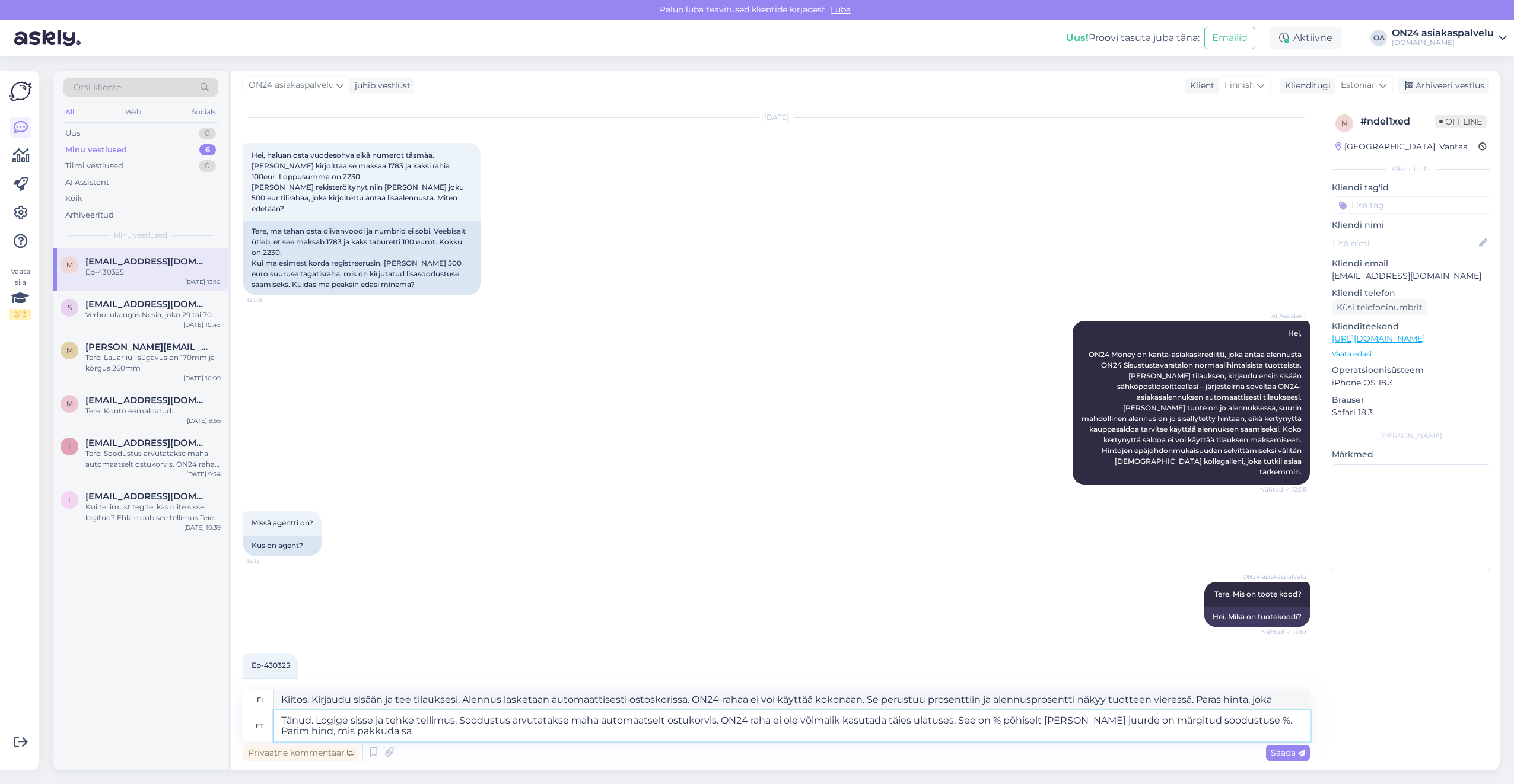
type textarea "Kiitos. Kirjaudu sisään ja tee tilauksesi. Alennus lasketaan automaattisesti os…"
type textarea "Tänud. Logige sisse ja tehke tellimus. Soodustus arvutatakse maha automaatselt …"
type textarea "Kiitos. Kirjaudu sisään ja tee tilauksesi. Alennus lasketaan automaattisesti os…"
type textarea "Tänud. Logige sisse ja tehke tellimus. Soodustus arvutatakse maha automaatselt …"
type textarea "Kiitos. Kirjaudu sisään ja tee tilauksesi. Alennus lasketaan automaattisesti os…"
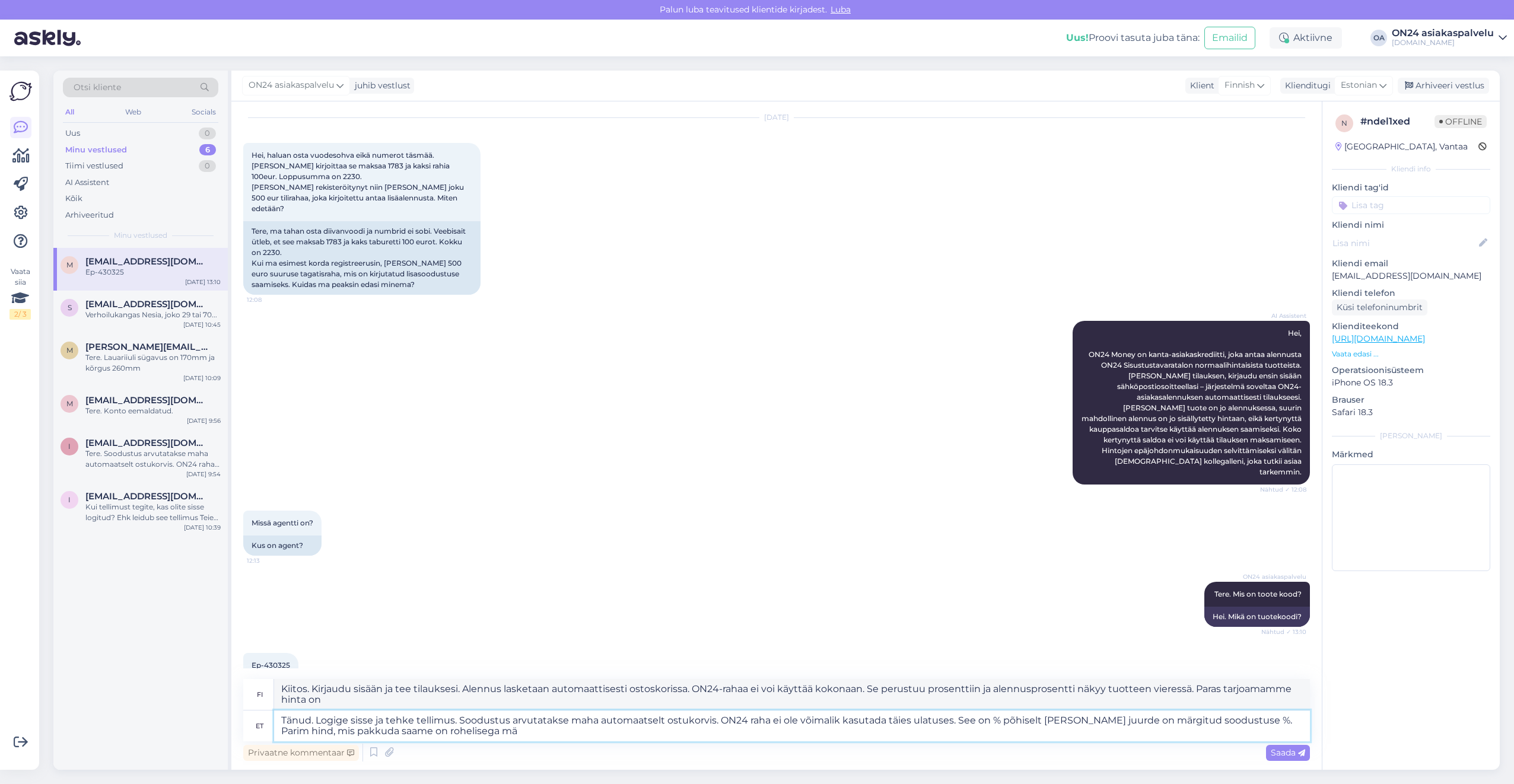
type textarea "Tänud. Logige sisse ja tehke tellimus. Soodustus arvutatakse maha automaatselt …"
type textarea "Kiitos. Kirjaudu sisään ja tee tilauksesi. Alennus lasketaan automaattisesti os…"
type textarea "Tänud. Logige sisse ja tehke tellimus. Soodustus arvutatakse maha automaatselt …"
type textarea "Kiitos. Kirjaudu sisään ja tee tilauksesi. Alennus lasketaan automaattisesti os…"
type textarea "Tänud. Logige sisse ja tehke tellimus. Soodustus arvutatakse maha automaatselt …"
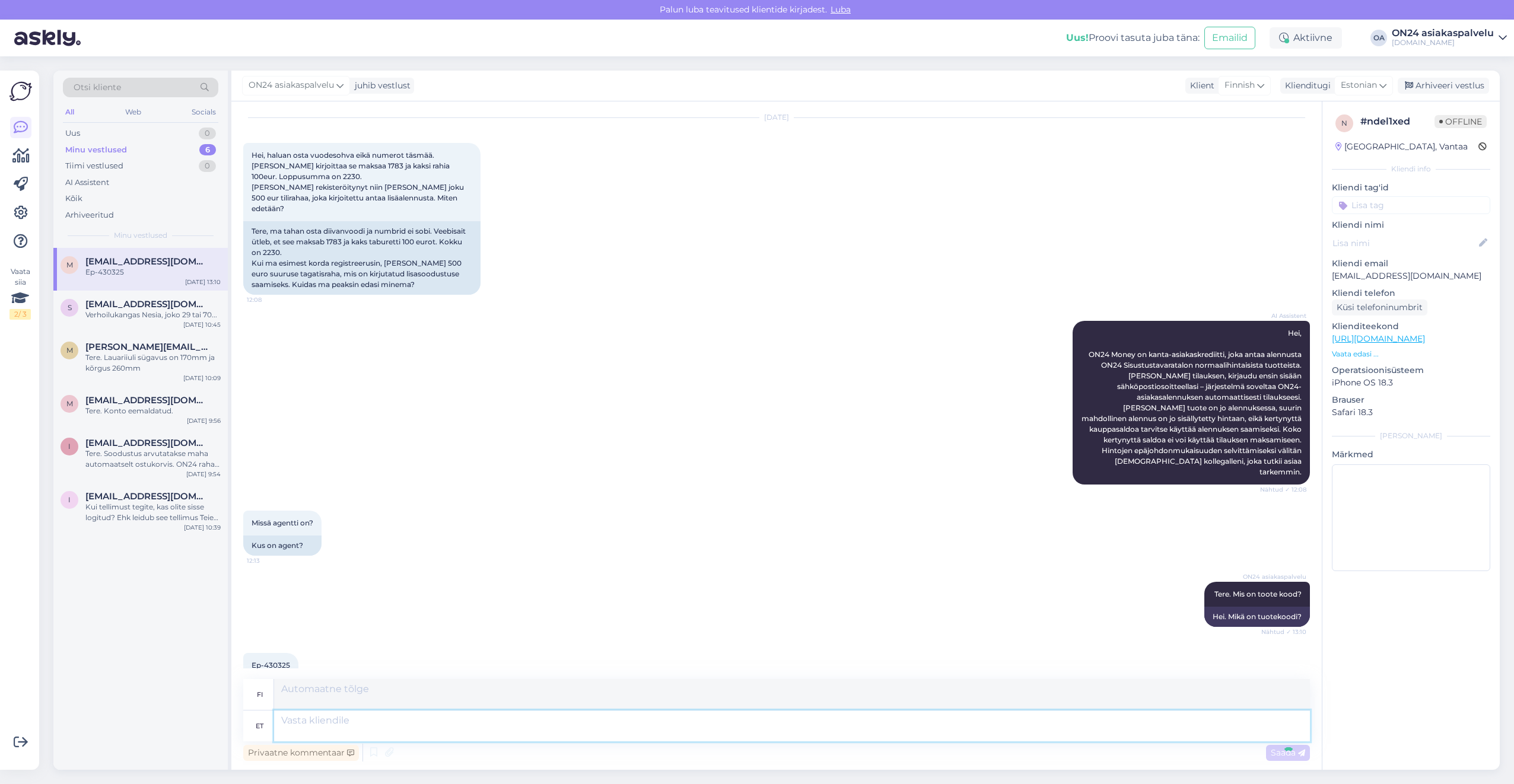
scroll to position [189, 0]
